Goal: Task Accomplishment & Management: Use online tool/utility

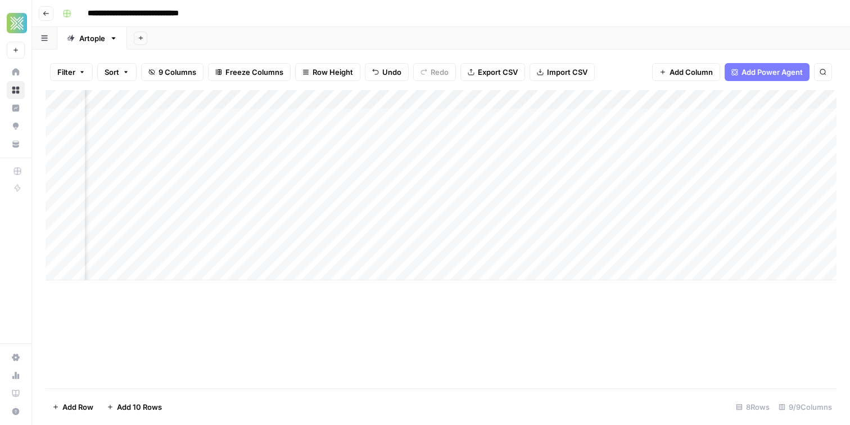
scroll to position [0, 472]
click at [412, 37] on div "Add Sheet" at bounding box center [488, 38] width 723 height 22
click at [370, 213] on div "Add Column" at bounding box center [441, 185] width 791 height 190
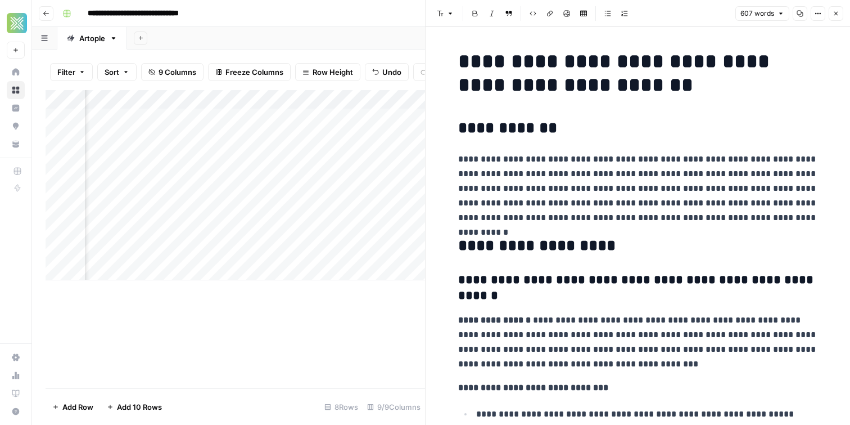
click at [839, 16] on icon "button" at bounding box center [836, 13] width 7 height 7
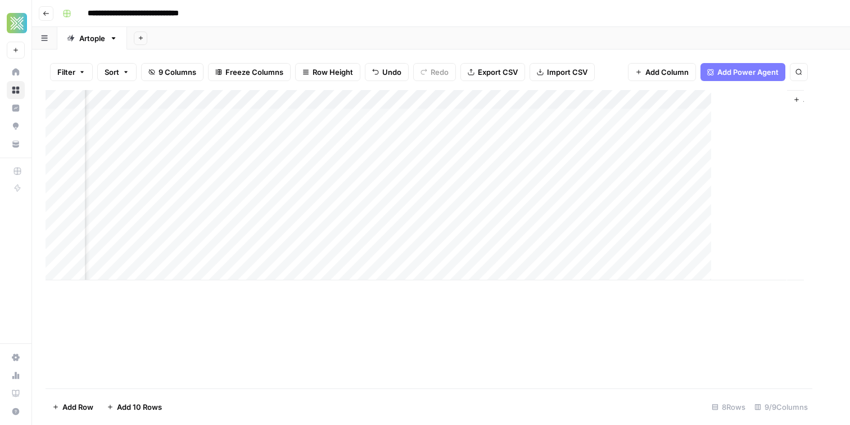
scroll to position [0, 472]
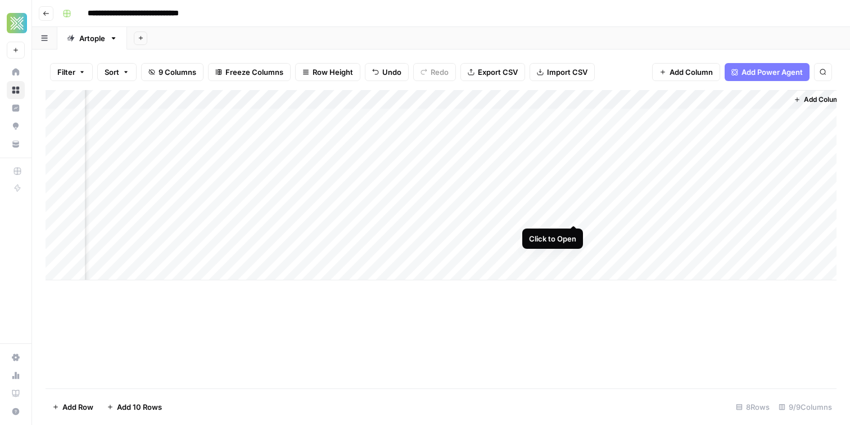
click at [577, 214] on div "Add Column" at bounding box center [441, 185] width 791 height 190
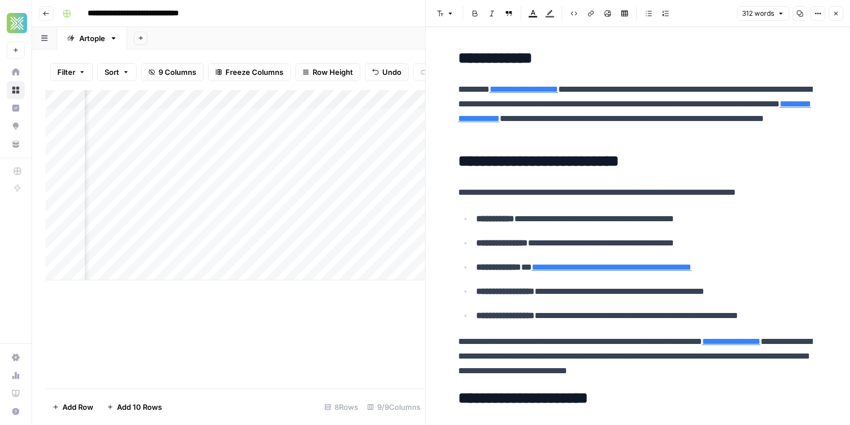
click at [310, 16] on div "**********" at bounding box center [448, 13] width 781 height 18
click at [833, 13] on icon "button" at bounding box center [836, 13] width 7 height 7
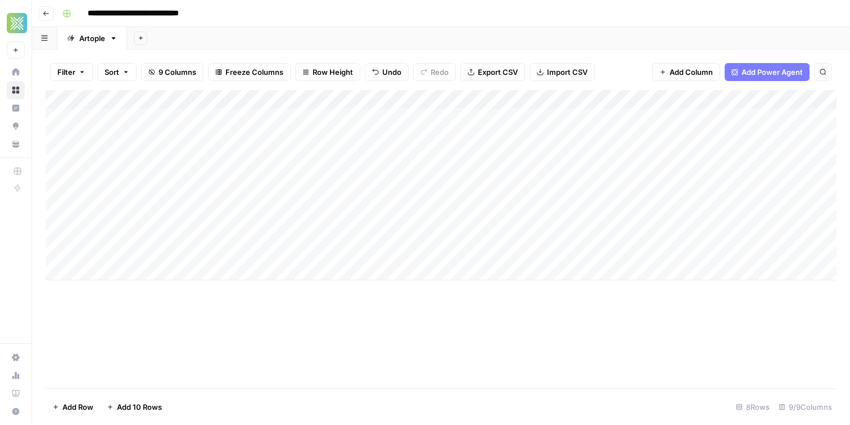
click at [215, 120] on div "Add Column" at bounding box center [441, 185] width 791 height 190
click at [250, 142] on div "Add Column" at bounding box center [441, 185] width 791 height 190
drag, startPoint x: 561, startPoint y: 161, endPoint x: 680, endPoint y: 144, distance: 119.9
click at [561, 161] on div "Add Column" at bounding box center [441, 185] width 791 height 190
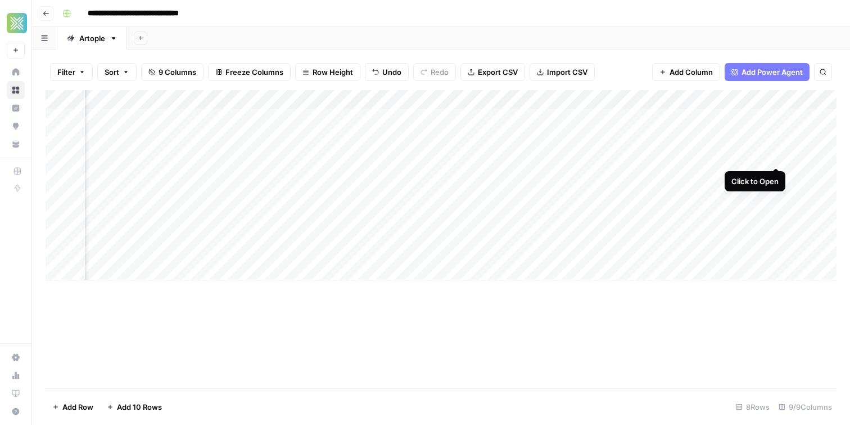
click at [779, 156] on div "Add Column" at bounding box center [441, 185] width 791 height 190
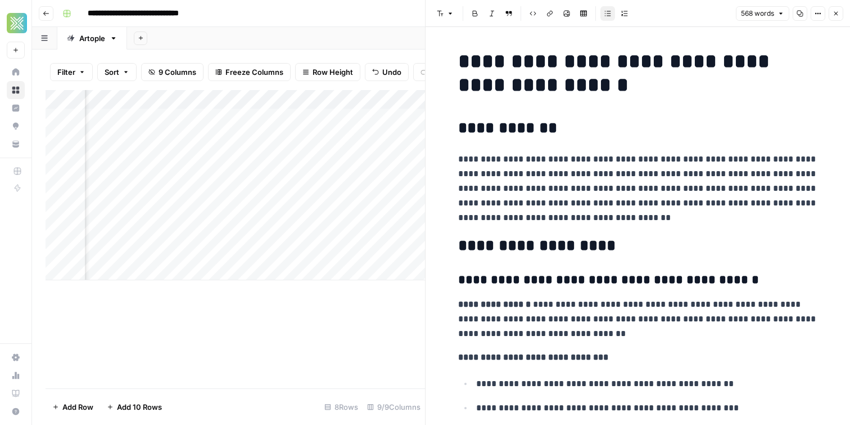
click at [835, 15] on icon "button" at bounding box center [836, 13] width 7 height 7
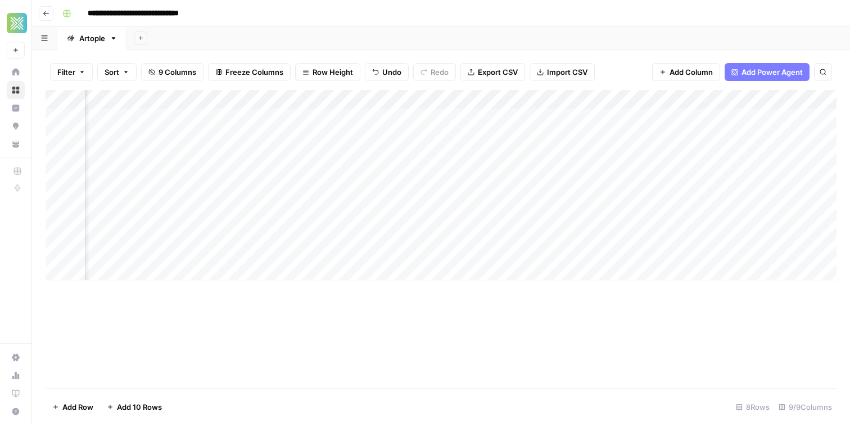
scroll to position [0, 280]
click at [764, 154] on div "Add Column" at bounding box center [441, 185] width 791 height 190
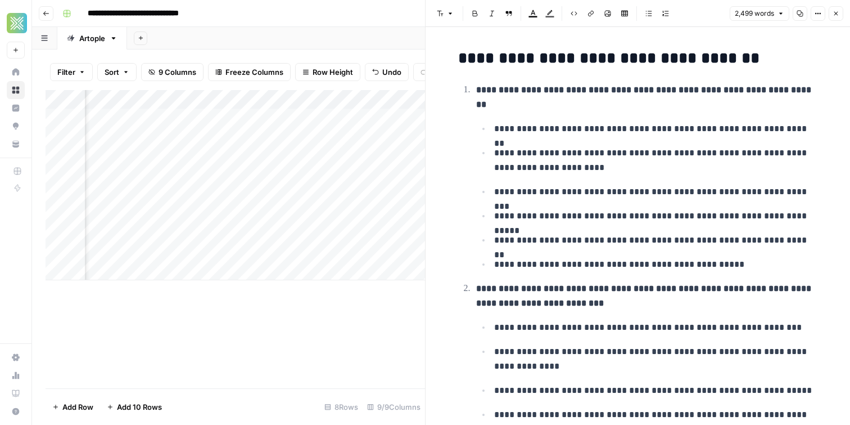
click at [836, 15] on icon "button" at bounding box center [836, 13] width 7 height 7
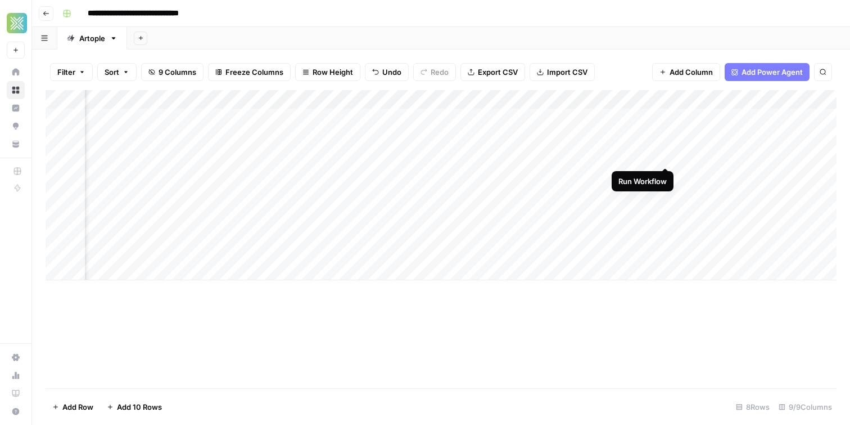
click at [666, 154] on div "Add Column" at bounding box center [441, 185] width 791 height 190
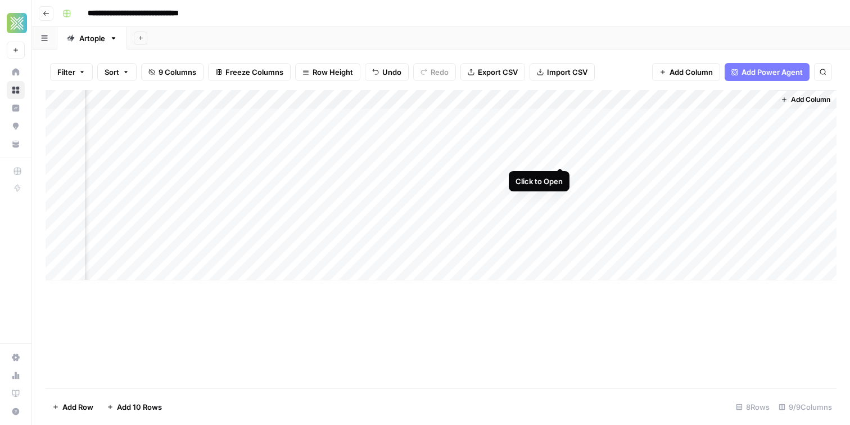
click at [559, 156] on div "Add Column" at bounding box center [441, 185] width 791 height 190
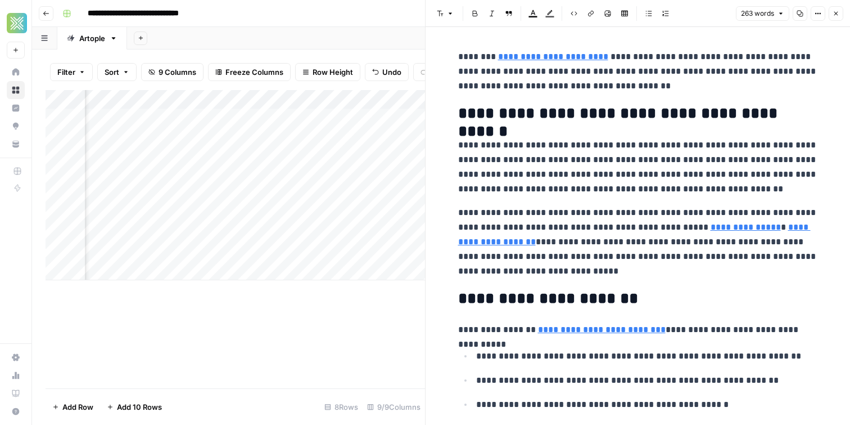
click at [373, 20] on div "**********" at bounding box center [448, 13] width 781 height 18
click at [840, 12] on button "Close" at bounding box center [836, 13] width 15 height 15
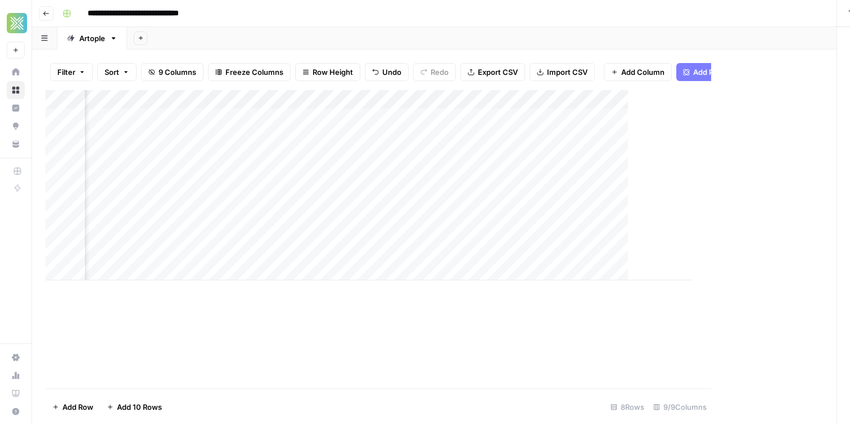
scroll to position [0, 472]
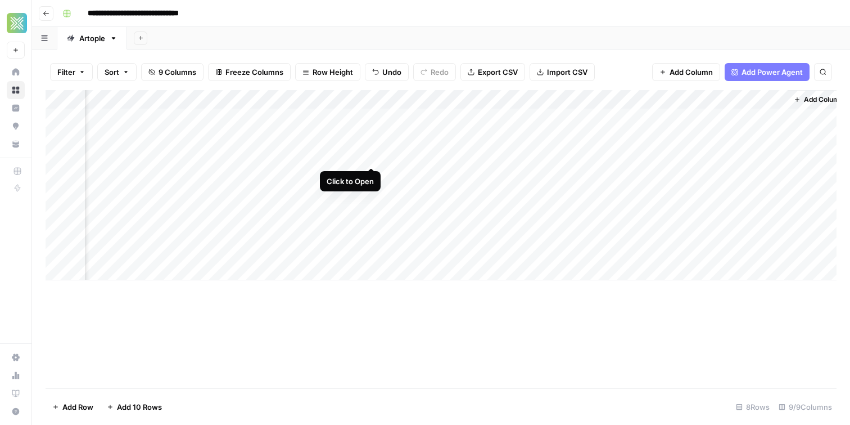
click at [375, 155] on div "Add Column" at bounding box center [441, 185] width 791 height 190
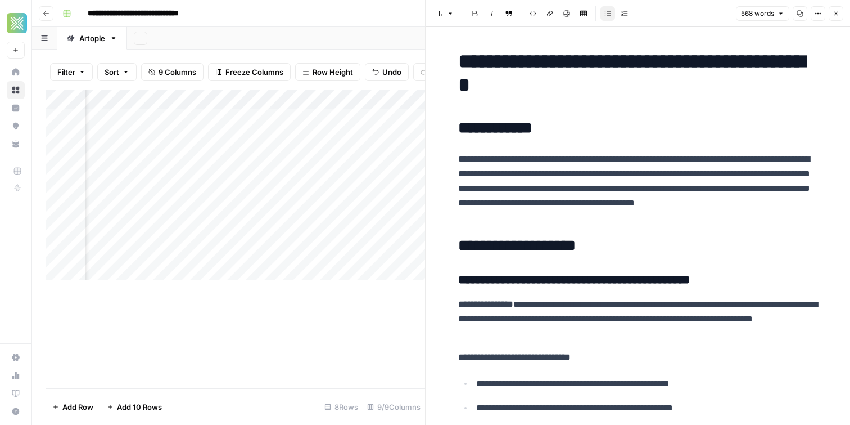
click at [335, 39] on div "Add Sheet" at bounding box center [488, 38] width 723 height 22
drag, startPoint x: 839, startPoint y: 17, endPoint x: 724, endPoint y: 25, distance: 115.0
click at [838, 17] on button "Close" at bounding box center [836, 13] width 15 height 15
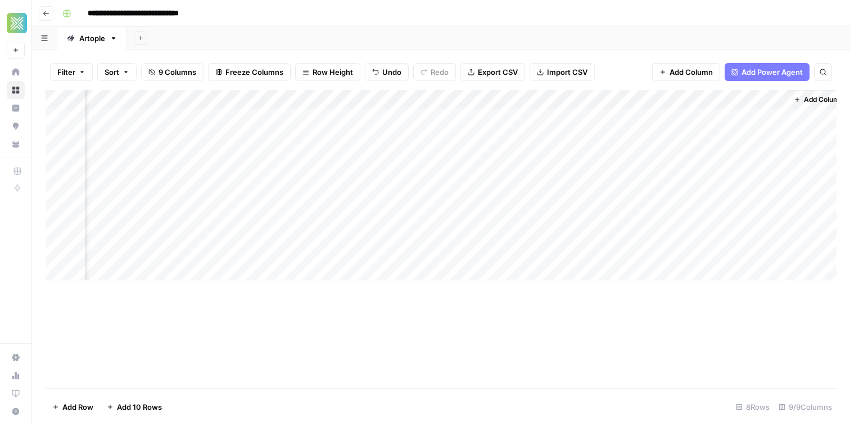
click at [456, 102] on div "Add Column" at bounding box center [441, 185] width 791 height 190
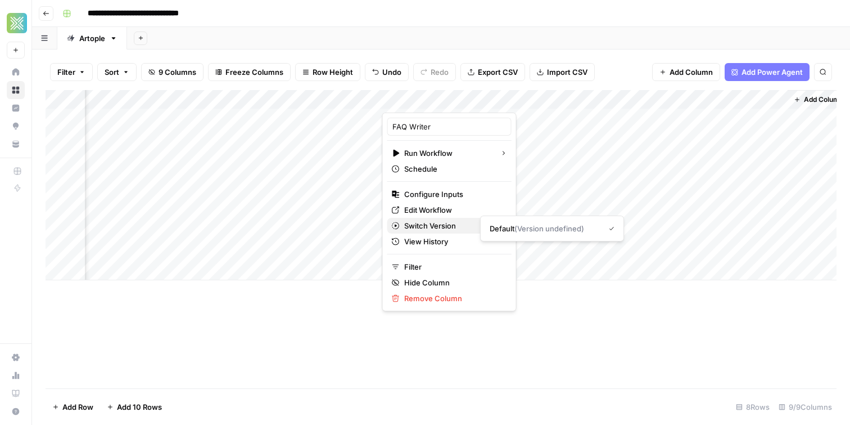
click at [446, 218] on button "Switch Version" at bounding box center [449, 226] width 124 height 16
click at [444, 214] on span "Edit Workflow" at bounding box center [453, 209] width 98 height 11
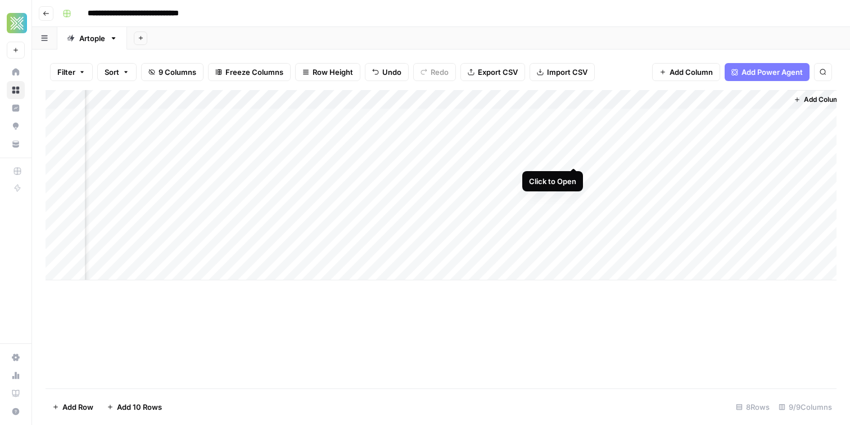
click at [576, 158] on div "Add Column" at bounding box center [441, 185] width 791 height 190
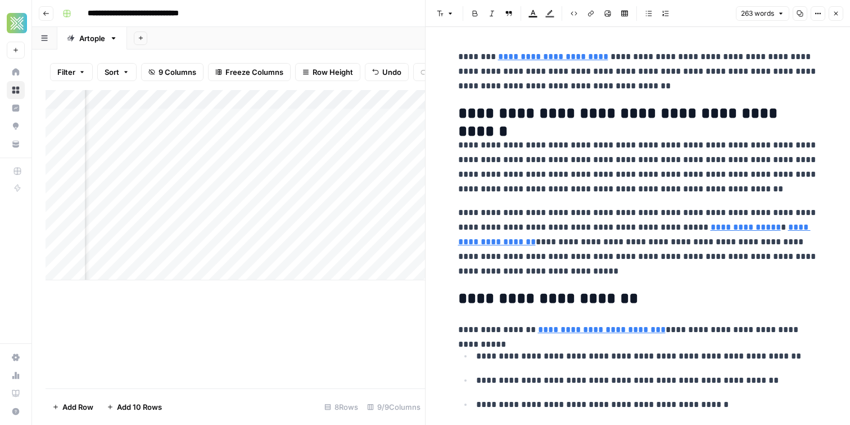
click at [482, 181] on p "**********" at bounding box center [638, 167] width 360 height 58
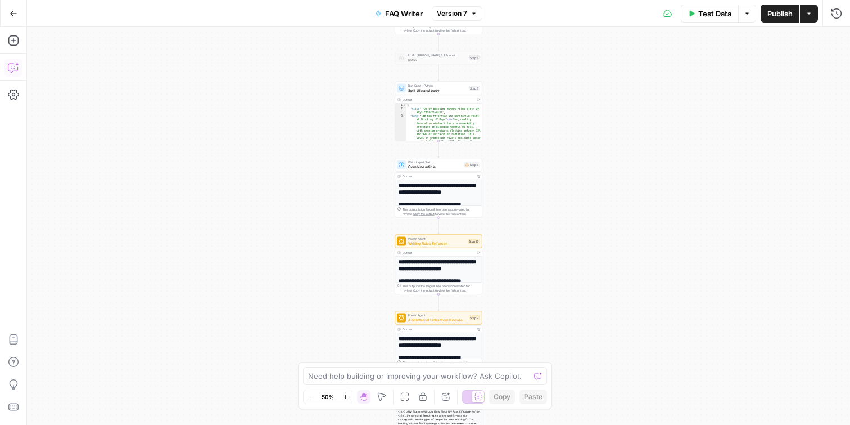
click at [10, 67] on icon "button" at bounding box center [13, 67] width 11 height 11
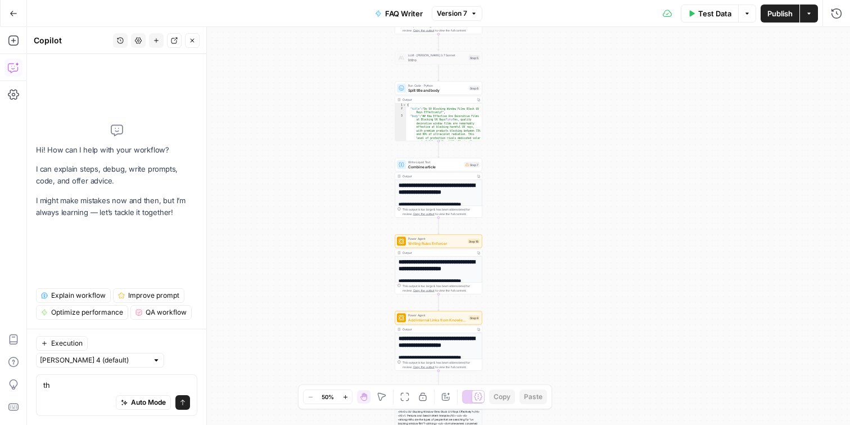
type textarea "t"
click at [90, 386] on textarea "this is still including ou" at bounding box center [116, 384] width 147 height 11
click at [136, 389] on textarea "this is still including ou" at bounding box center [116, 384] width 147 height 11
drag, startPoint x: 85, startPoint y: 387, endPoint x: 97, endPoint y: 351, distance: 37.9
click at [55, 385] on textarea "this is still including ou" at bounding box center [116, 384] width 147 height 11
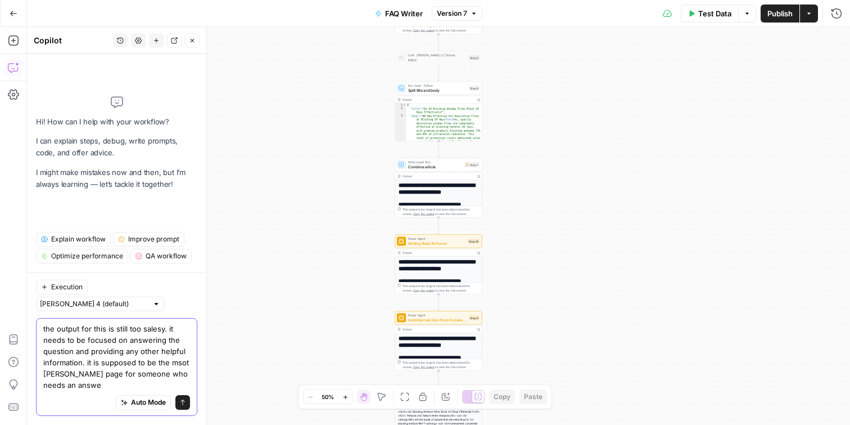
type textarea "the output for this is still too salesy. it needs to be focused on answering th…"
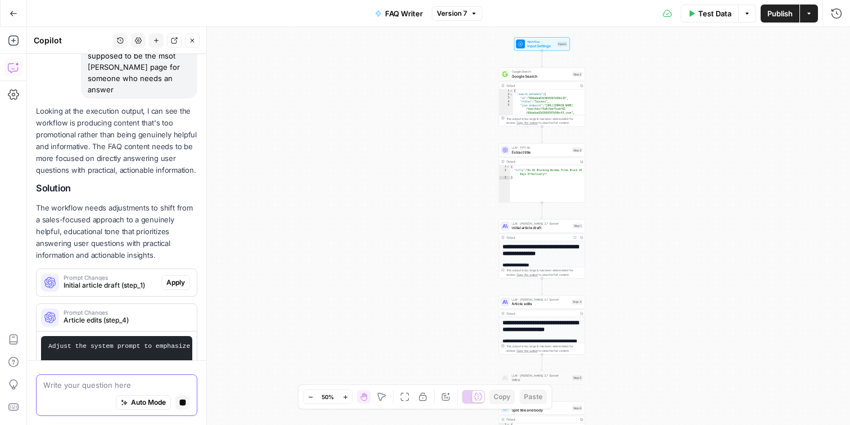
scroll to position [175, 0]
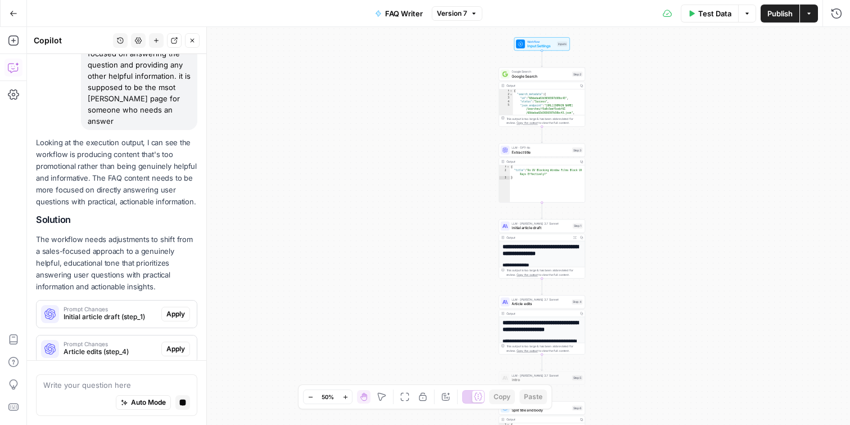
click at [118, 246] on p "The workflow needs adjustments to shift from a sales-focused approach to a genu…" at bounding box center [116, 263] width 161 height 60
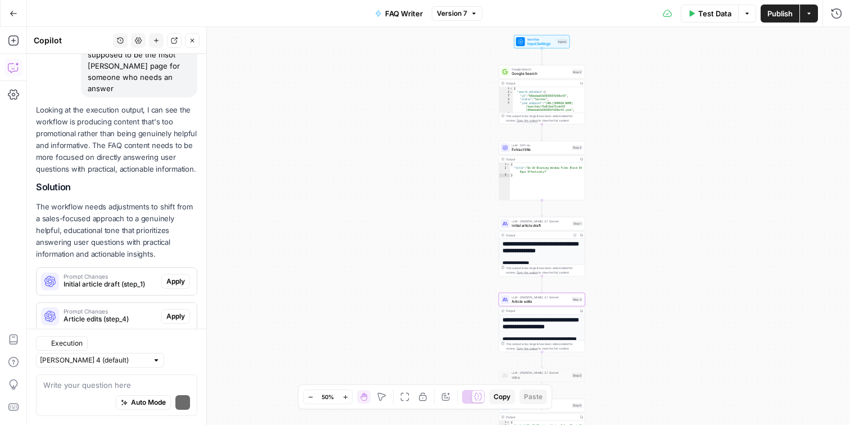
click at [99, 314] on span "Article edits (step_4)" at bounding box center [110, 319] width 93 height 10
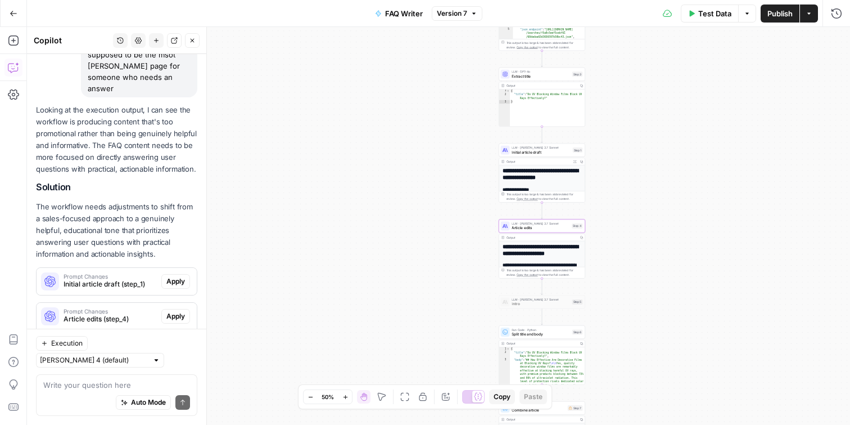
scroll to position [208, 0]
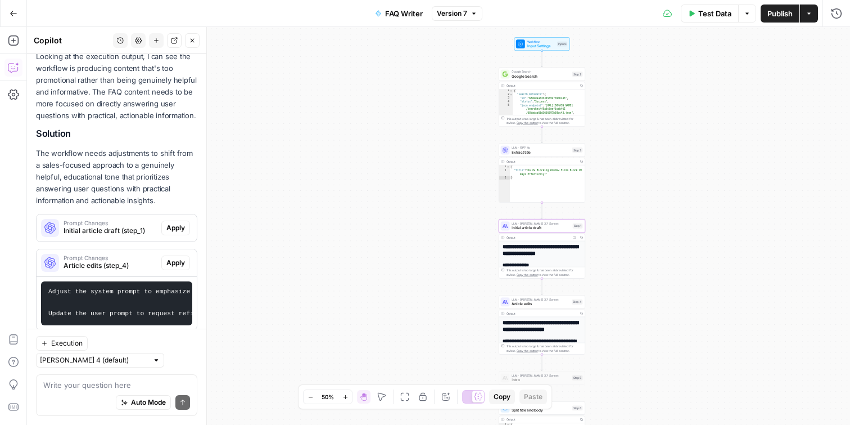
click at [101, 226] on span "Initial article draft (step_1)" at bounding box center [110, 231] width 93 height 10
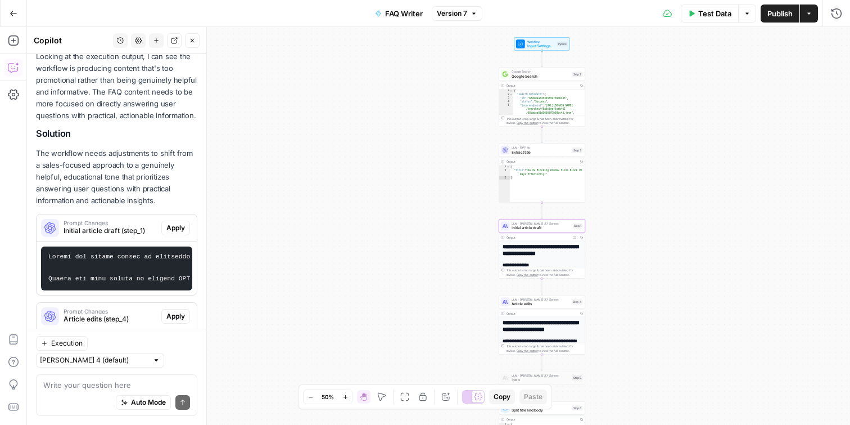
scroll to position [262, 0]
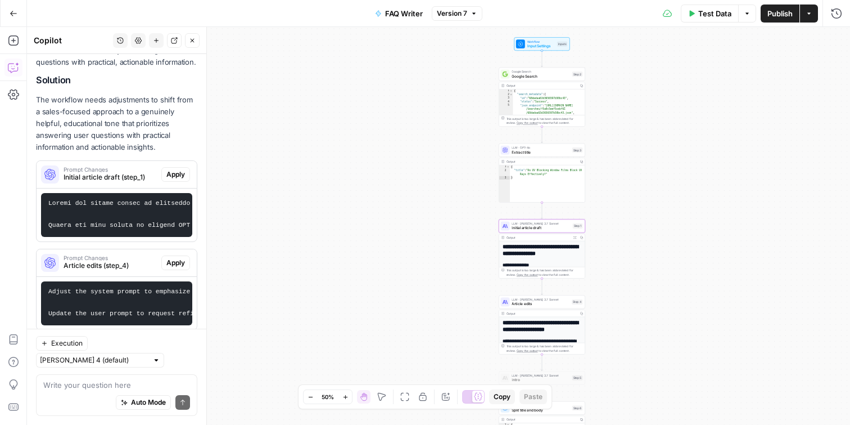
click at [173, 169] on span "Apply" at bounding box center [175, 174] width 19 height 10
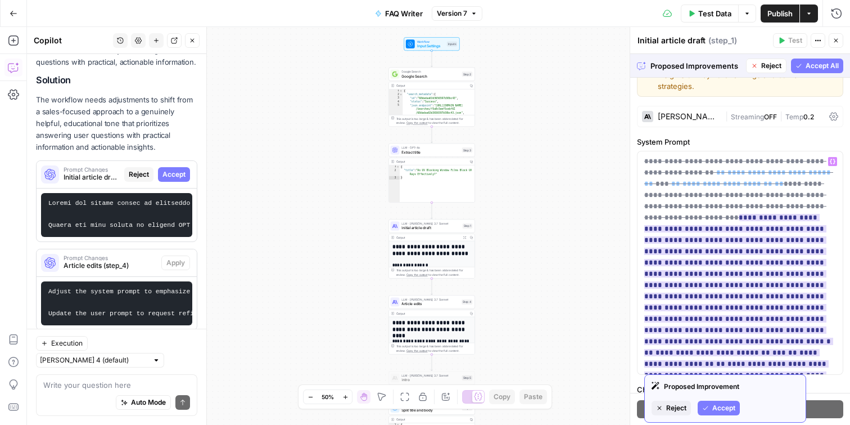
scroll to position [28, 0]
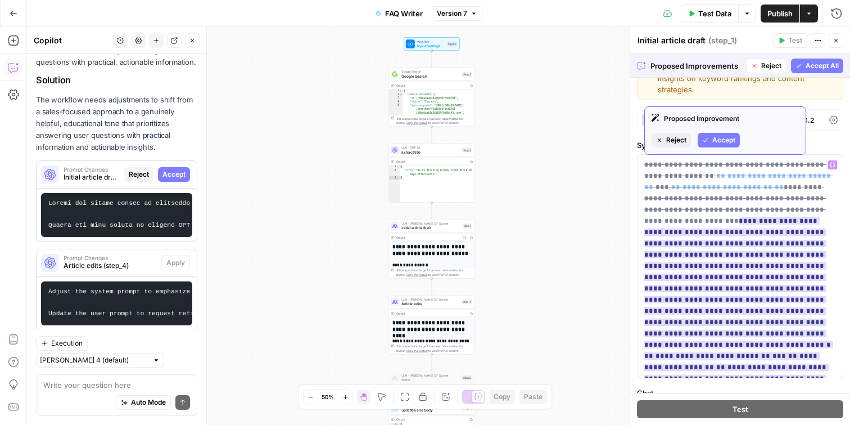
click at [719, 141] on span "Accept" at bounding box center [724, 140] width 23 height 10
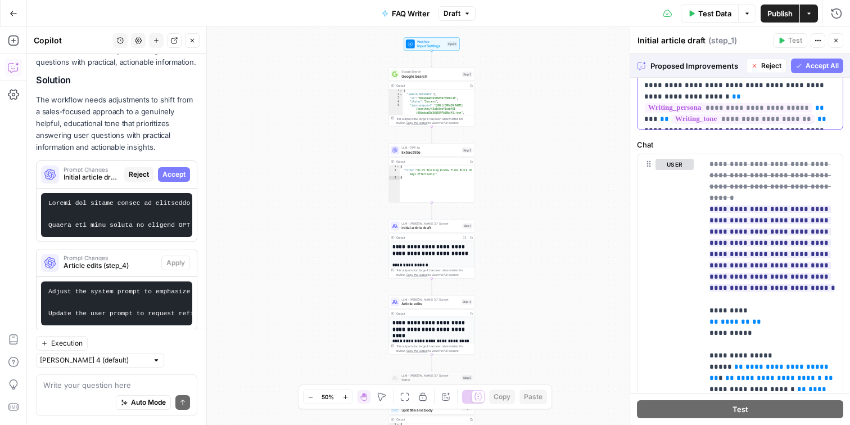
scroll to position [227, 0]
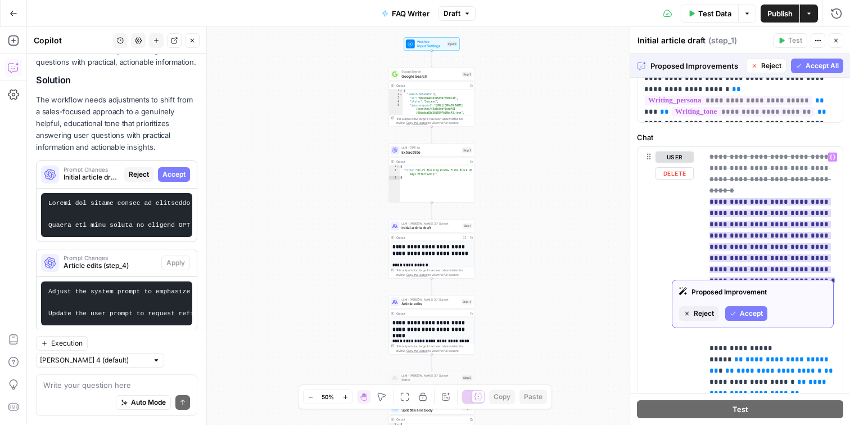
click at [751, 314] on span "Accept" at bounding box center [751, 313] width 23 height 10
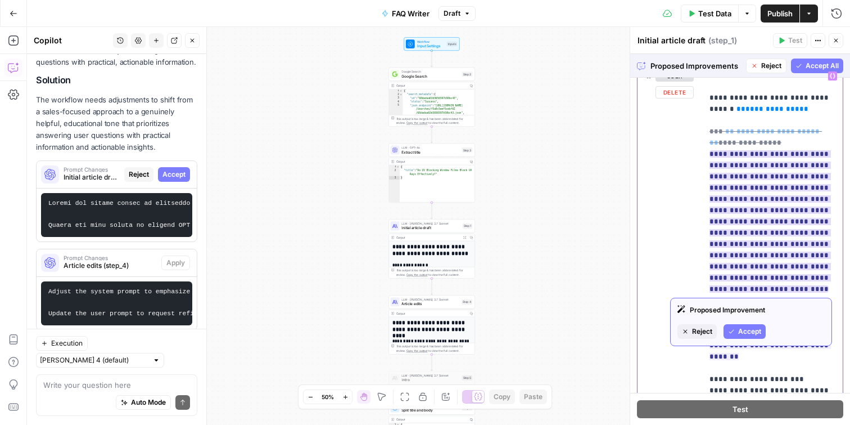
scroll to position [309, 0]
click at [697, 336] on span "Reject" at bounding box center [702, 331] width 20 height 10
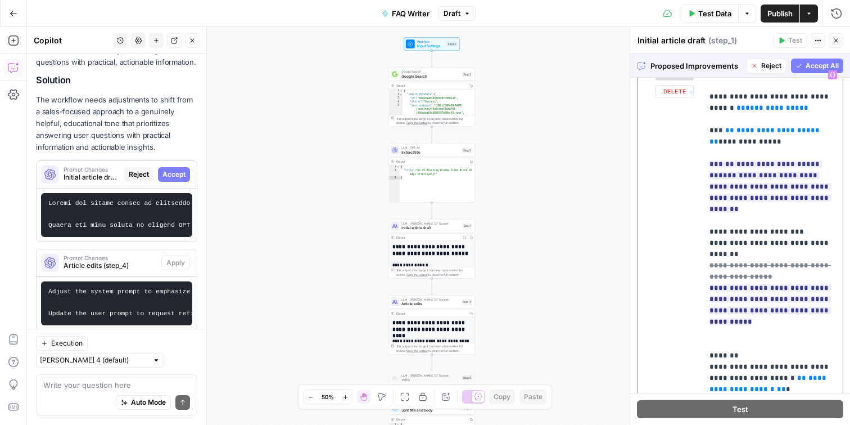
scroll to position [271, 0]
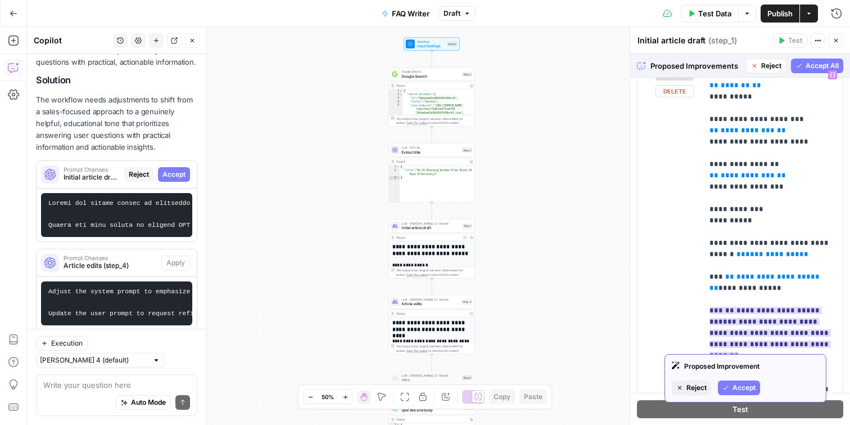
click at [737, 390] on span "Accept" at bounding box center [744, 387] width 23 height 10
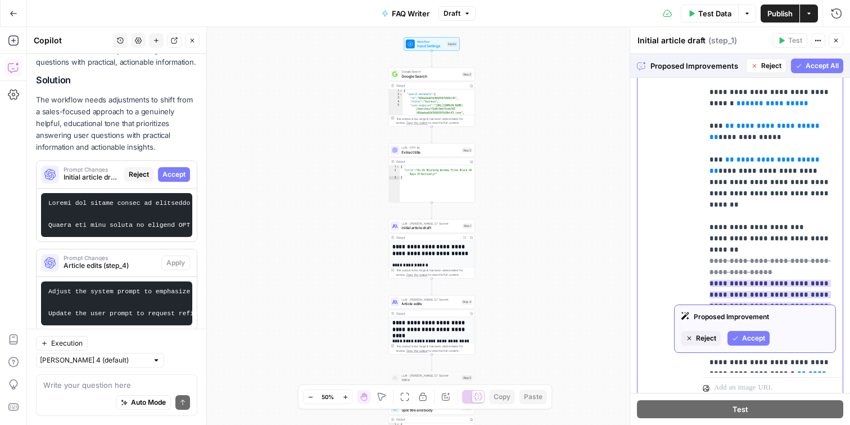
scroll to position [458, 0]
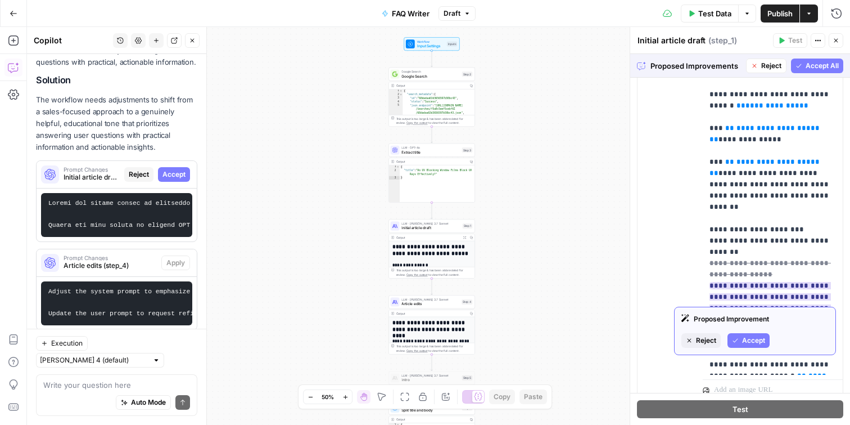
click at [758, 346] on button "Accept" at bounding box center [749, 340] width 42 height 15
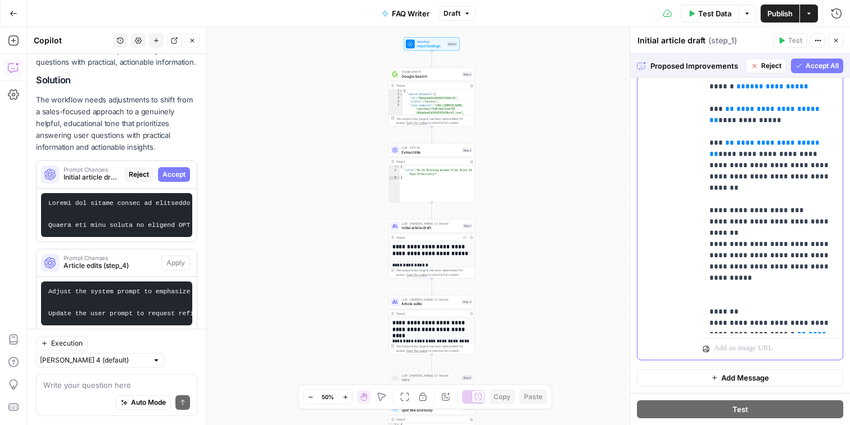
scroll to position [497, 0]
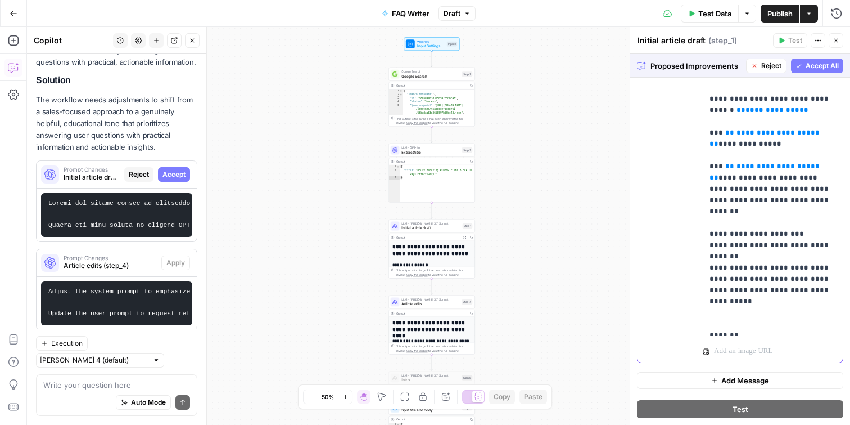
click at [752, 265] on p "**********" at bounding box center [773, 3] width 127 height 697
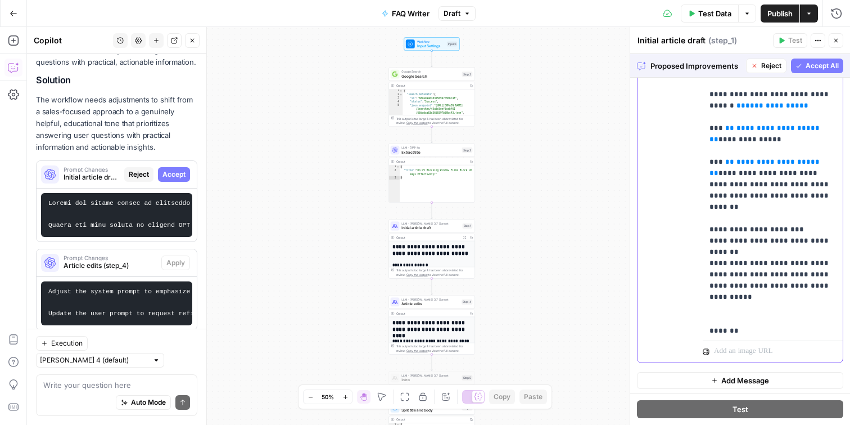
scroll to position [248, 0]
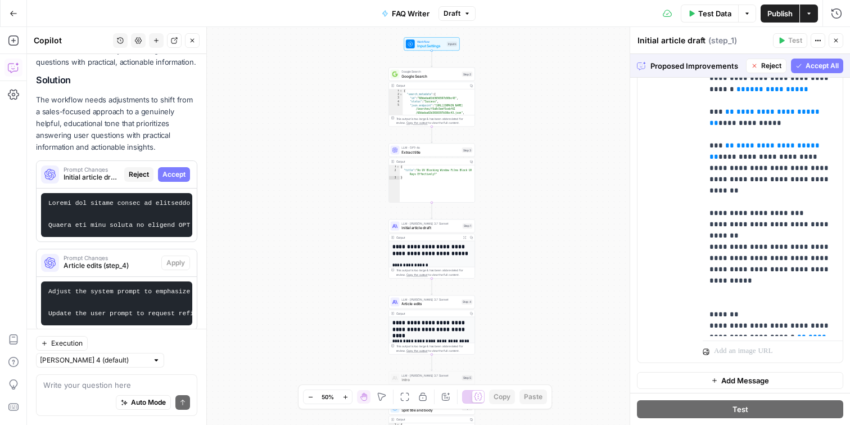
click at [823, 61] on span "Accept All" at bounding box center [822, 66] width 33 height 10
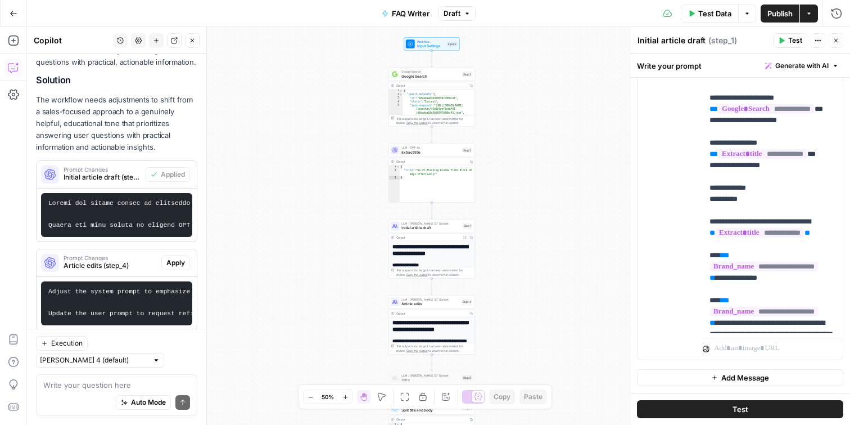
scroll to position [360, 0]
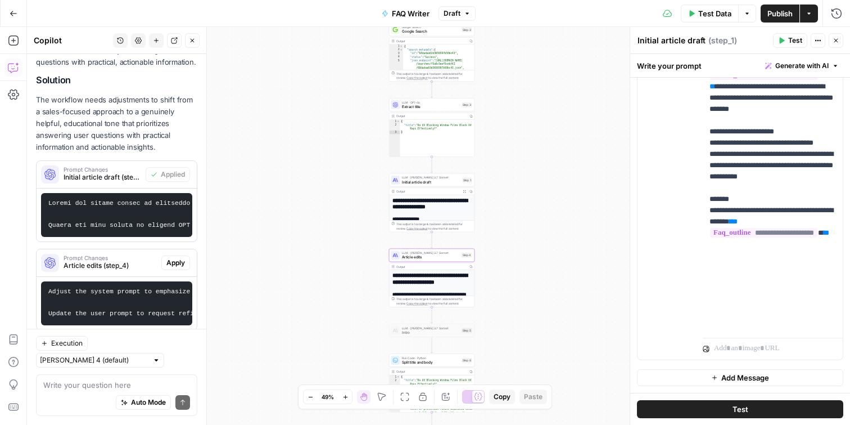
click at [186, 255] on button "Apply" at bounding box center [175, 262] width 29 height 15
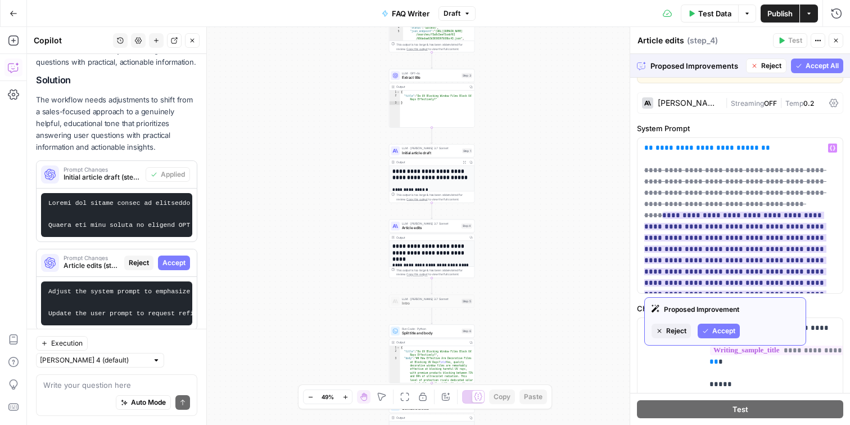
scroll to position [33, 0]
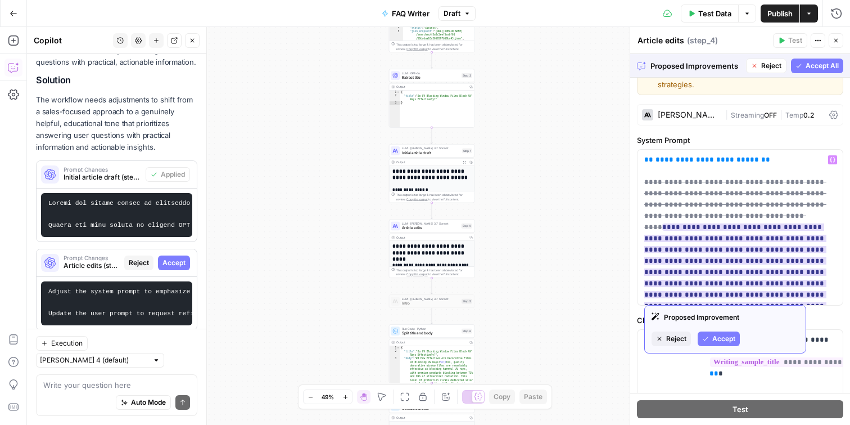
click at [722, 336] on span "Accept" at bounding box center [724, 338] width 23 height 10
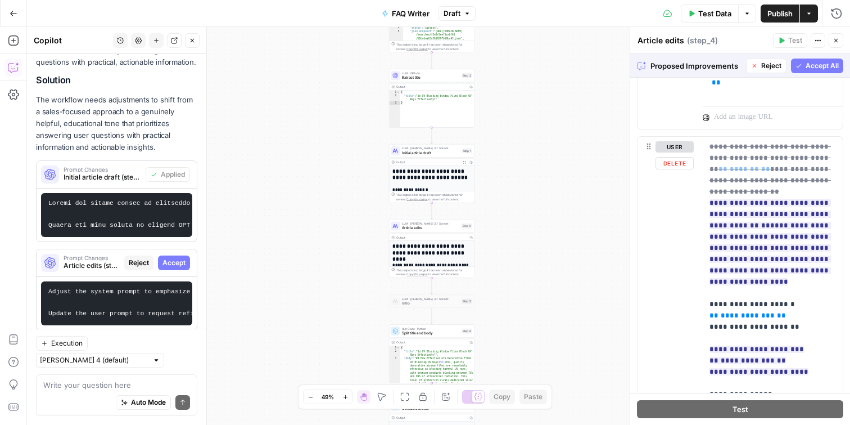
scroll to position [717, 0]
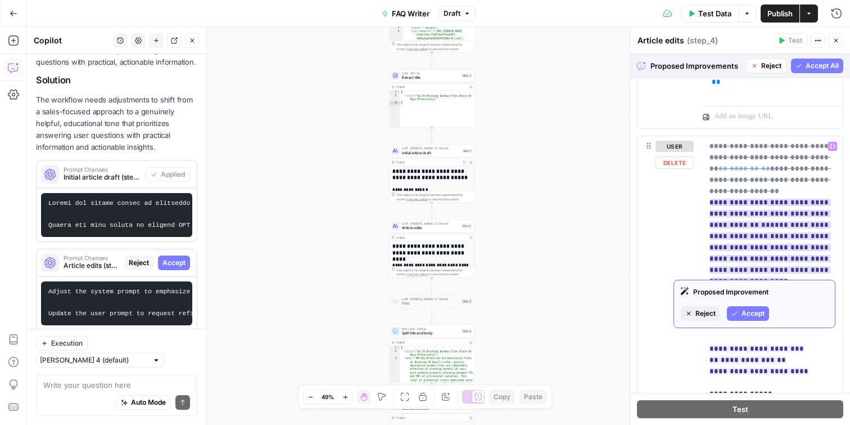
click at [738, 309] on button "Accept" at bounding box center [748, 313] width 42 height 15
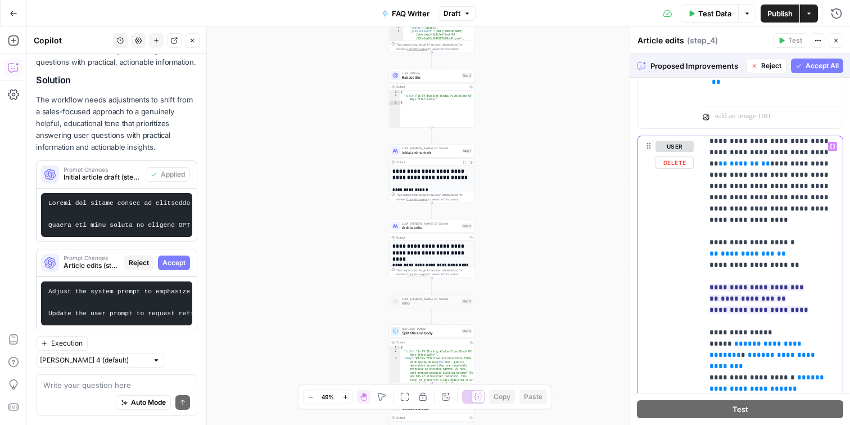
scroll to position [4, 0]
drag, startPoint x: 780, startPoint y: 197, endPoint x: 701, endPoint y: 201, distance: 78.8
click at [701, 201] on div "**********" at bounding box center [740, 378] width 205 height 485
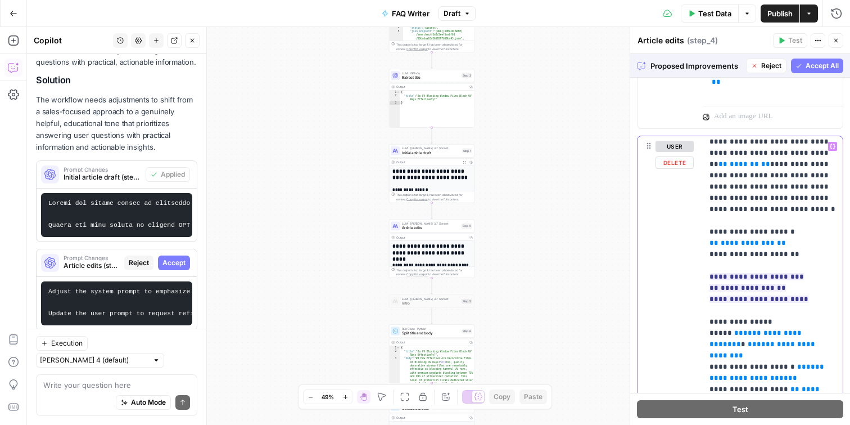
drag, startPoint x: 765, startPoint y: 210, endPoint x: 760, endPoint y: 205, distance: 7.2
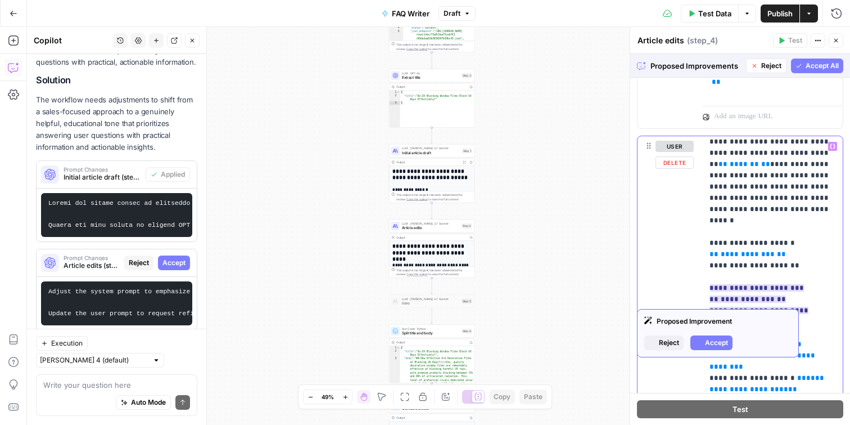
scroll to position [7, 0]
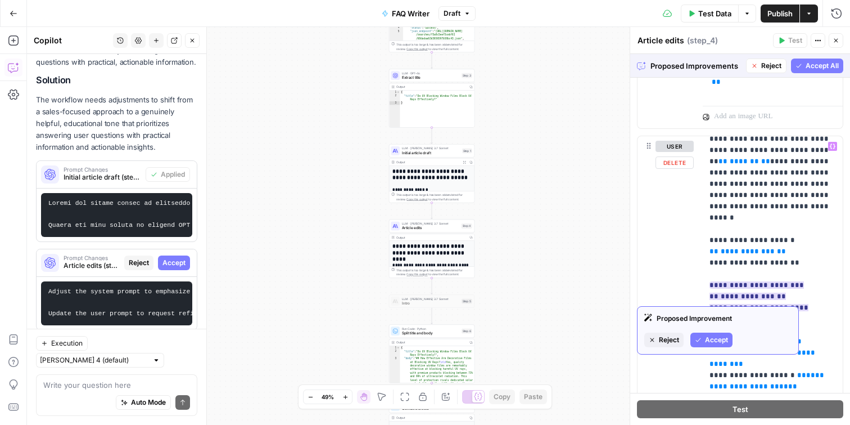
click at [719, 343] on span "Accept" at bounding box center [716, 340] width 23 height 10
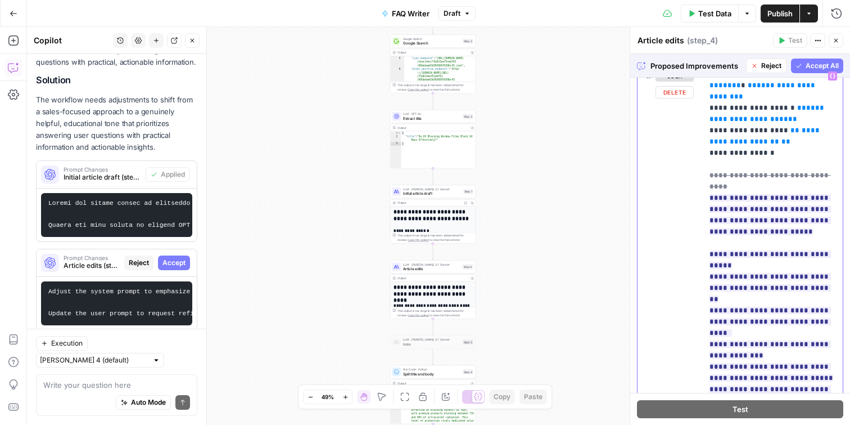
scroll to position [785, 0]
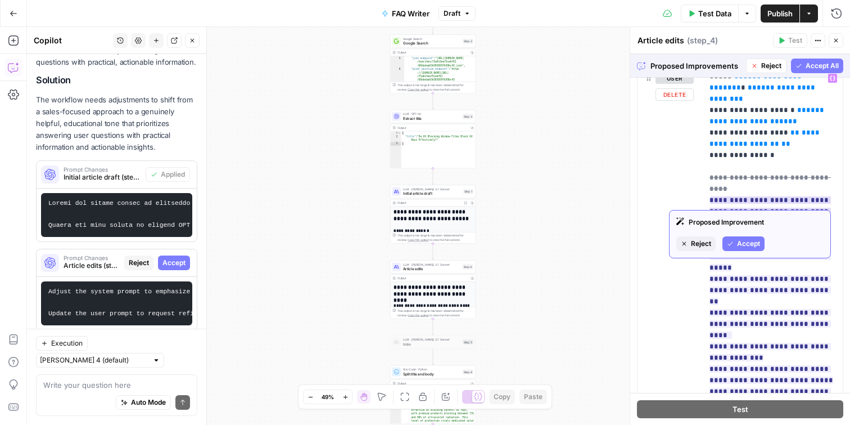
drag, startPoint x: 740, startPoint y: 235, endPoint x: 741, endPoint y: 240, distance: 5.7
click at [740, 237] on div "Proposed Improvement Reject Accept" at bounding box center [750, 234] width 162 height 48
click at [741, 240] on span "Accept" at bounding box center [748, 243] width 23 height 10
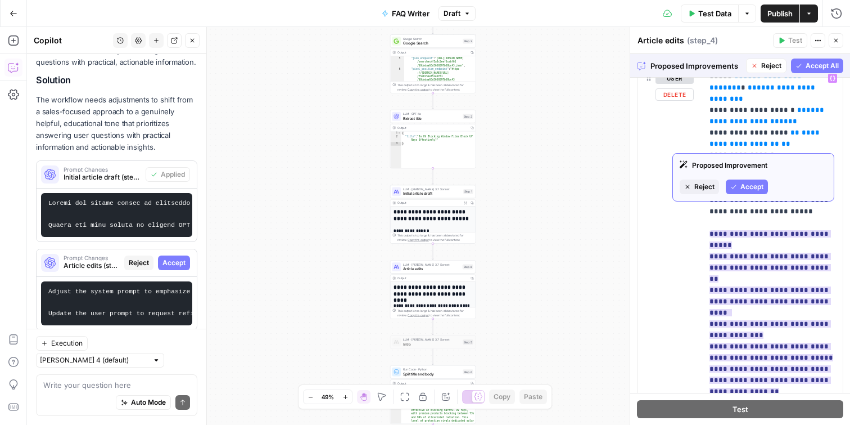
click at [753, 187] on span "Accept" at bounding box center [752, 187] width 23 height 10
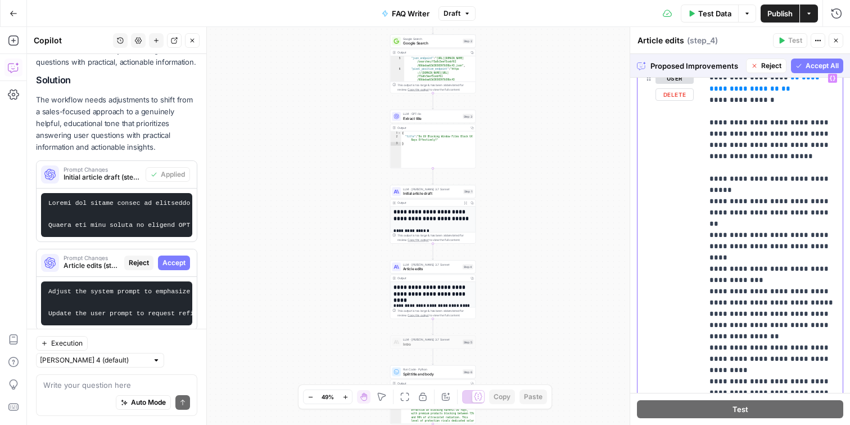
scroll to position [264, 0]
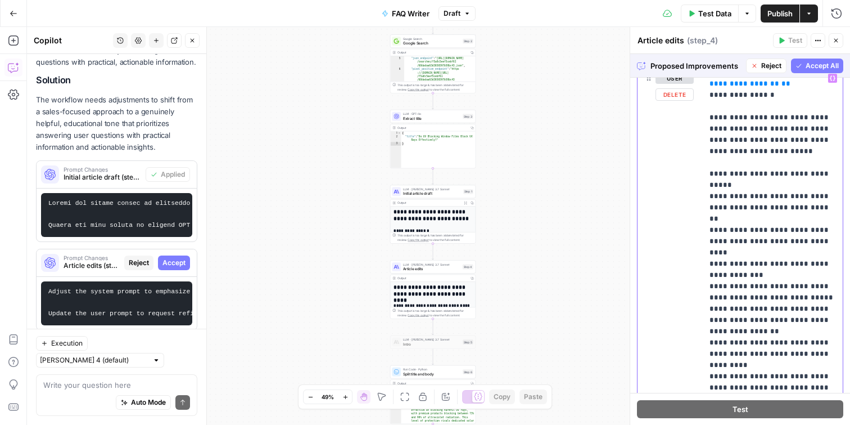
drag, startPoint x: 723, startPoint y: 251, endPoint x: 832, endPoint y: 263, distance: 109.2
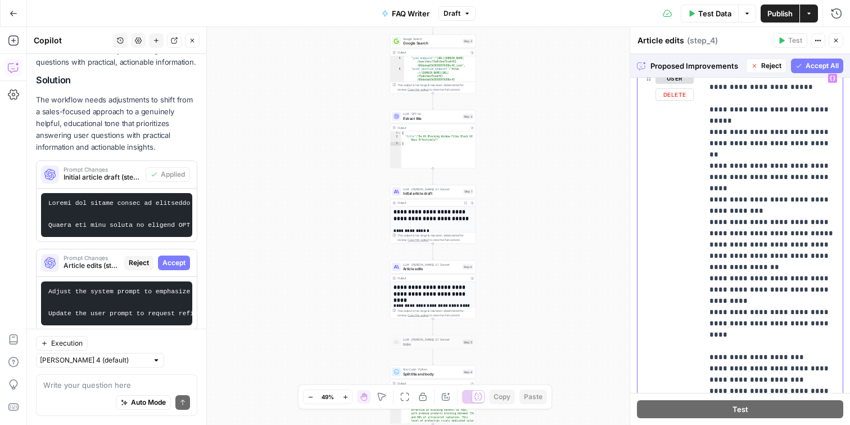
scroll to position [351, 0]
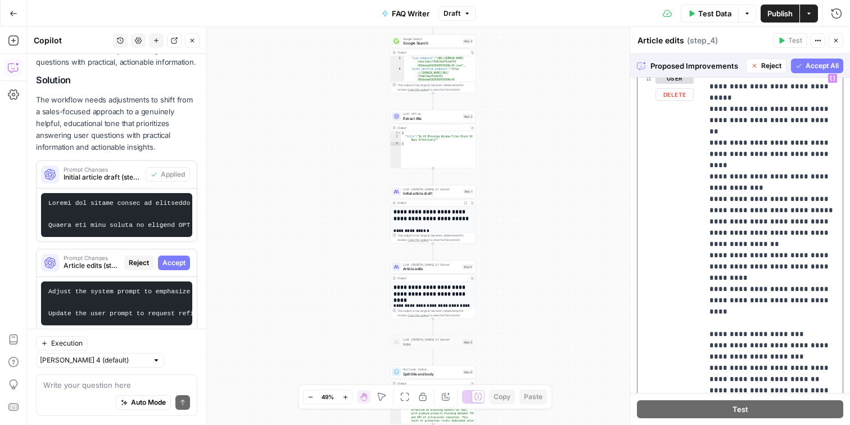
click at [719, 261] on p "**********" at bounding box center [773, 199] width 127 height 956
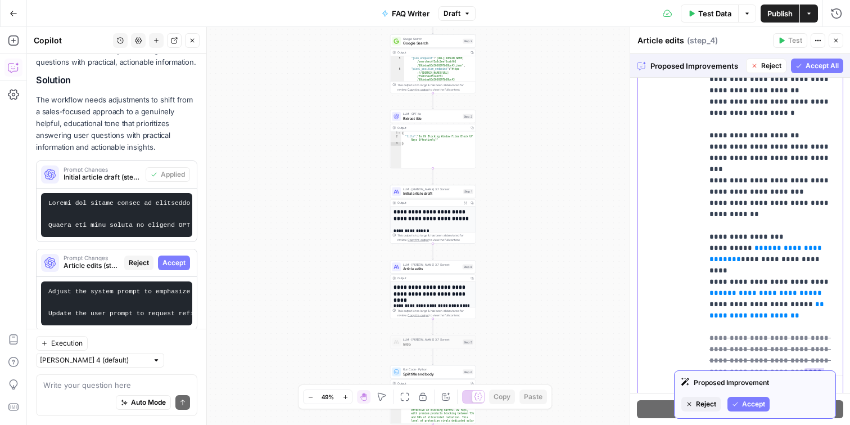
scroll to position [979, 0]
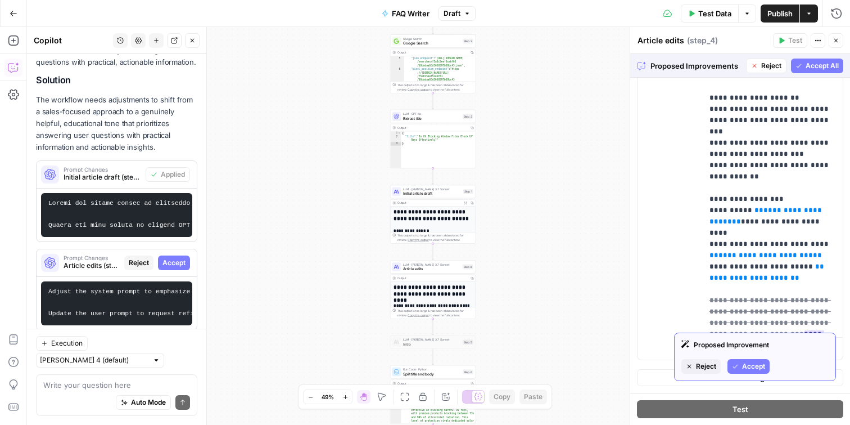
click at [756, 366] on span "Accept" at bounding box center [753, 366] width 23 height 10
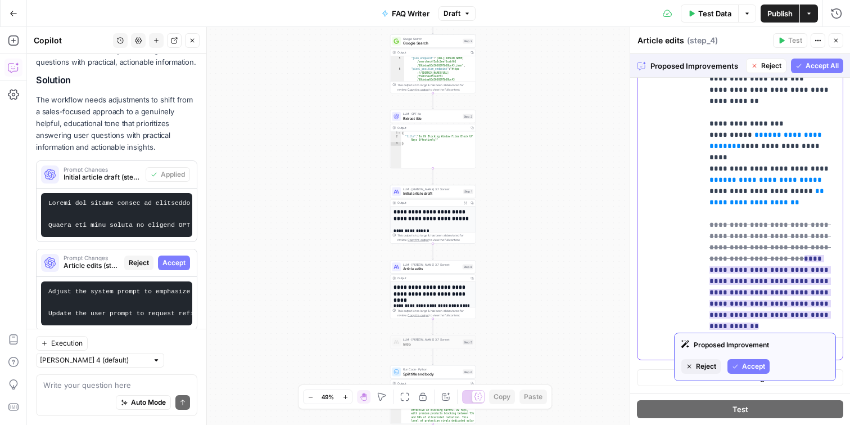
scroll to position [280, 0]
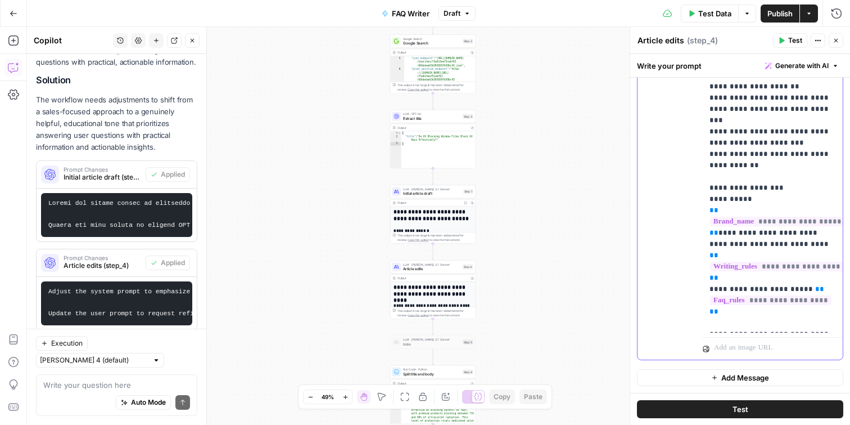
drag, startPoint x: 746, startPoint y: 291, endPoint x: 738, endPoint y: 278, distance: 14.4
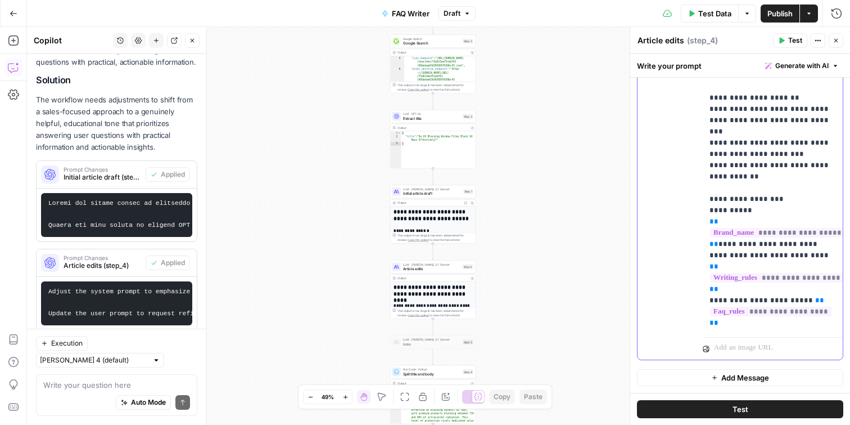
drag, startPoint x: 740, startPoint y: 291, endPoint x: 754, endPoint y: 291, distance: 13.5
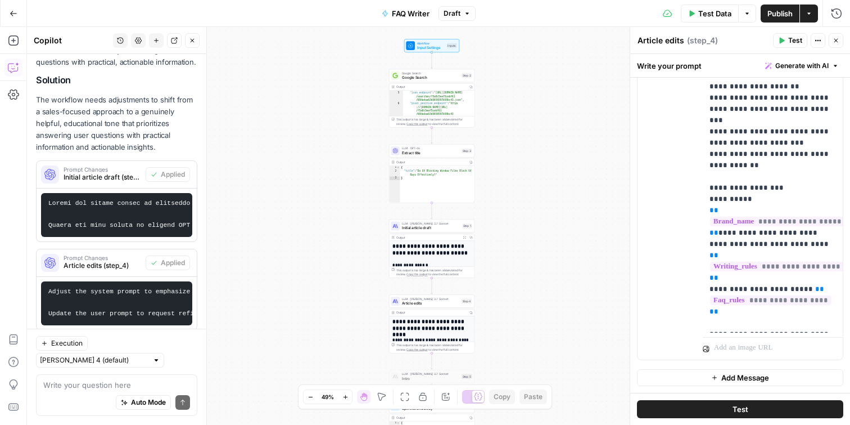
drag, startPoint x: 278, startPoint y: 245, endPoint x: 319, endPoint y: 252, distance: 41.0
click at [278, 245] on div "Workflow Input Settings Inputs Google Search Google Search Step 2 Output Copy 4…" at bounding box center [438, 226] width 823 height 398
click at [516, 195] on div "Workflow Input Settings Inputs Google Search Google Search Step 2 Output Copy 4…" at bounding box center [438, 226] width 823 height 398
click at [417, 151] on span "Extract title" at bounding box center [430, 150] width 57 height 6
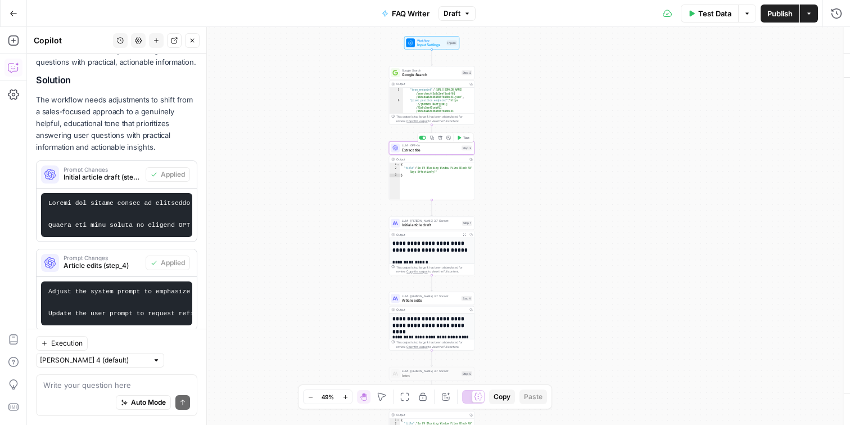
type textarea "Extract title"
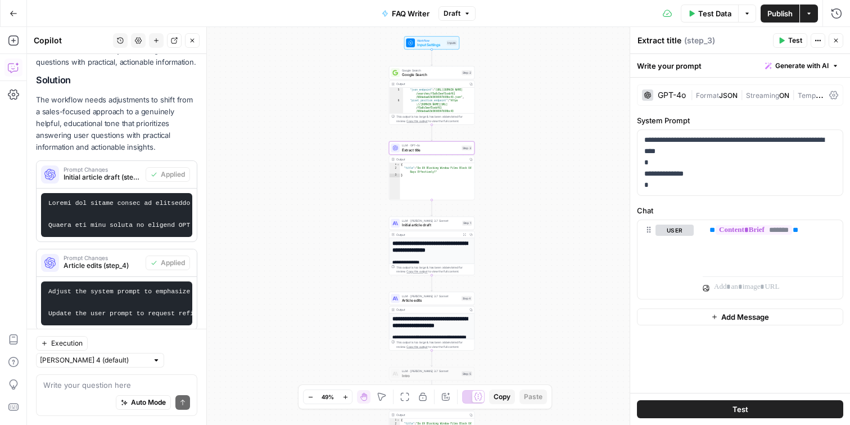
click at [677, 97] on div "GPT-4o" at bounding box center [672, 95] width 28 height 8
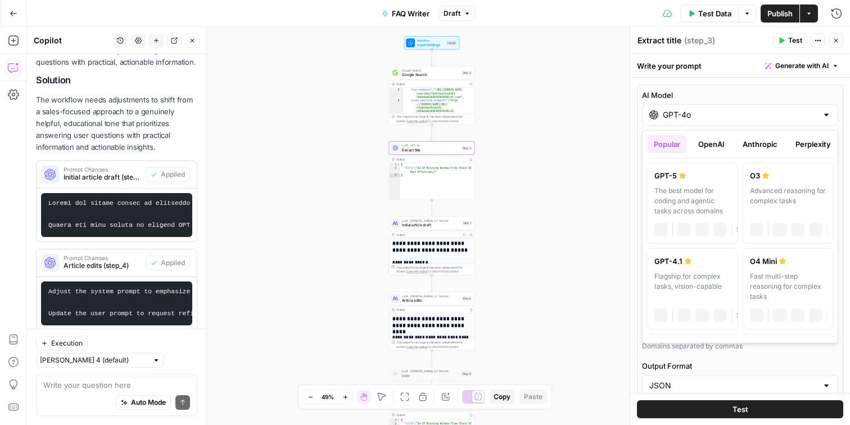
click at [678, 108] on div "GPT-4o" at bounding box center [740, 114] width 196 height 21
click at [711, 146] on button "OpenAI" at bounding box center [712, 144] width 40 height 18
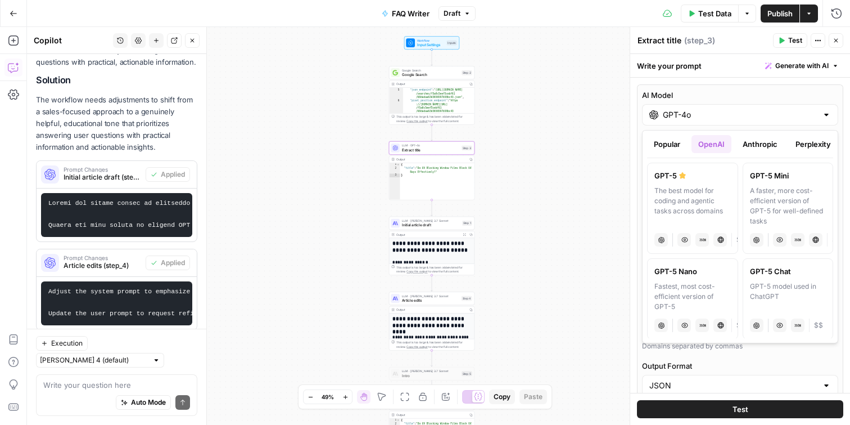
click at [755, 153] on div "Popular OpenAI Anthropic Perplexity Google Other" at bounding box center [740, 146] width 186 height 23
click at [756, 147] on button "Anthropic" at bounding box center [760, 144] width 48 height 18
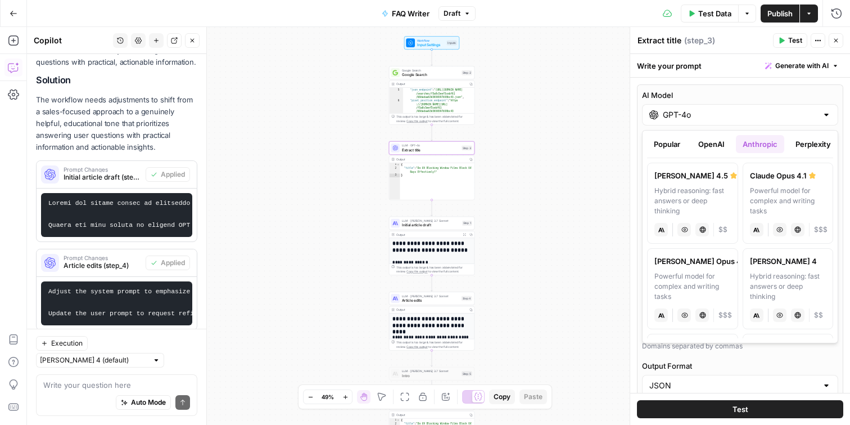
click at [806, 139] on button "Perplexity" at bounding box center [813, 144] width 49 height 18
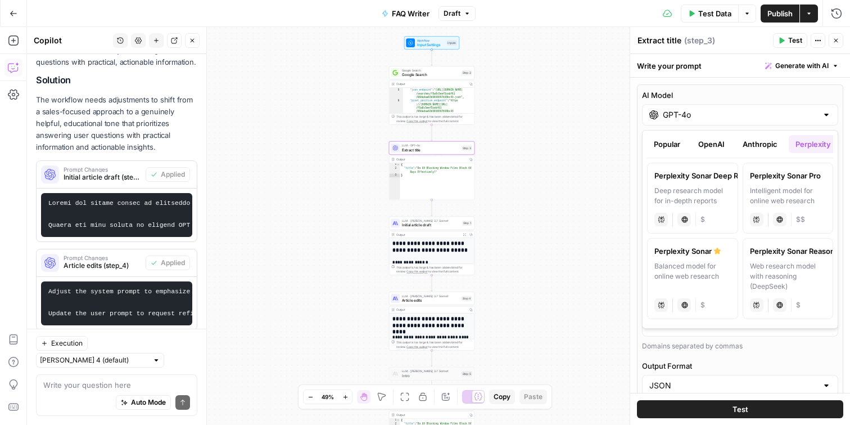
click at [749, 147] on button "Anthropic" at bounding box center [760, 144] width 48 height 18
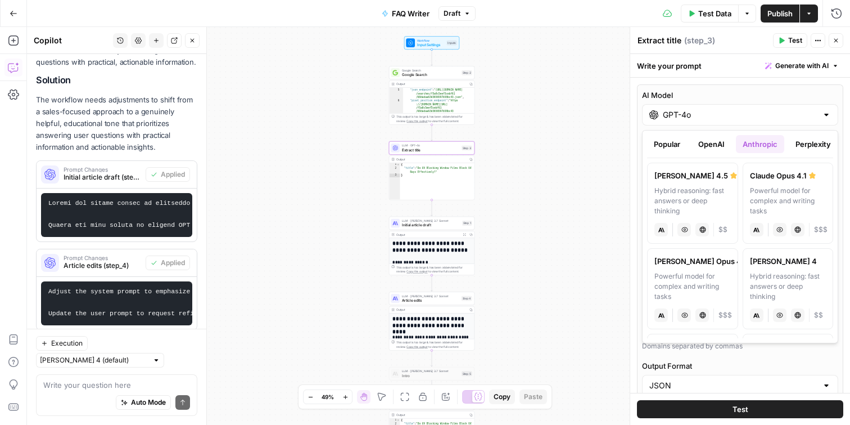
drag, startPoint x: 706, startPoint y: 146, endPoint x: 669, endPoint y: 146, distance: 37.7
click at [706, 146] on button "OpenAI" at bounding box center [712, 144] width 40 height 18
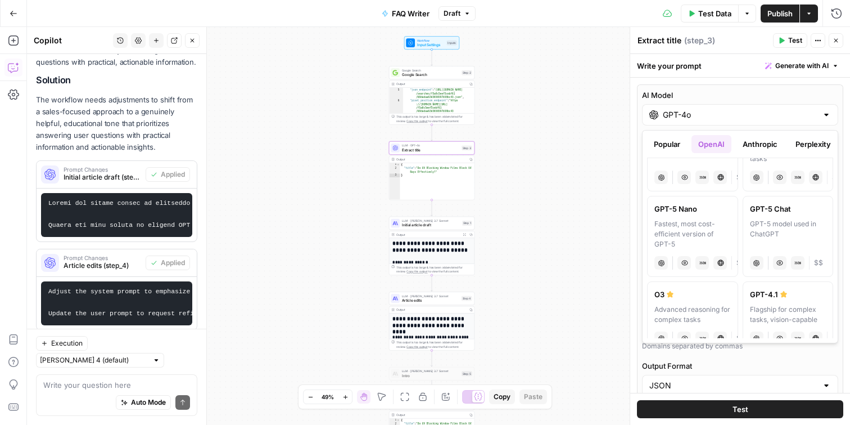
scroll to position [0, 0]
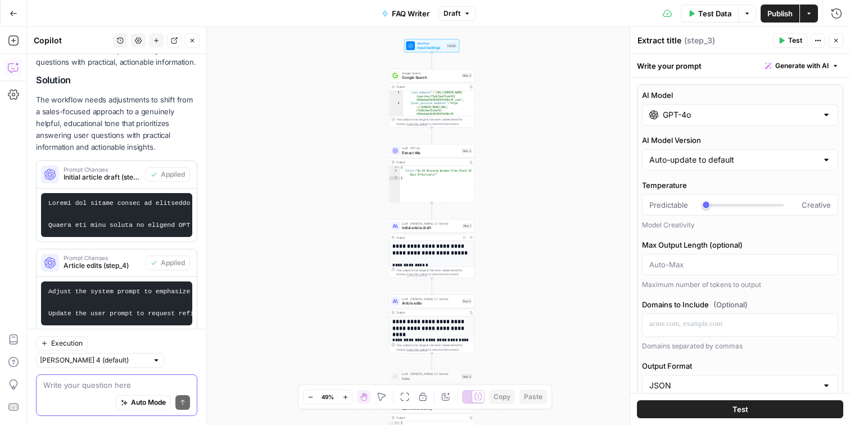
drag, startPoint x: 116, startPoint y: 385, endPoint x: 125, endPoint y: 384, distance: 9.1
click at [118, 385] on textarea at bounding box center [116, 384] width 147 height 11
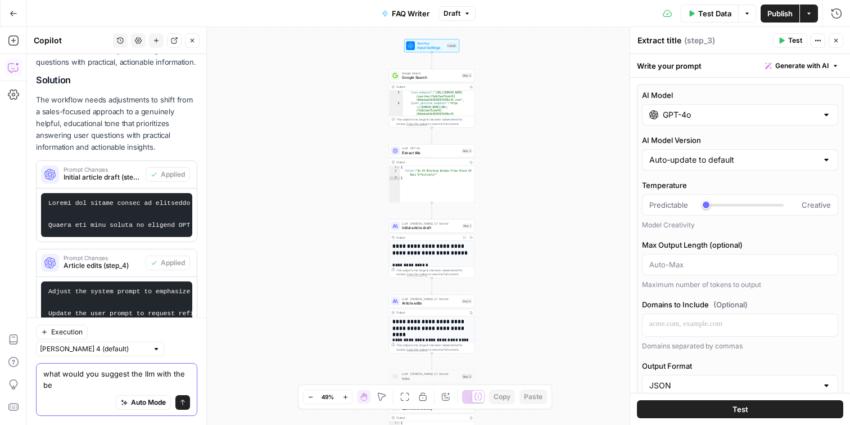
scroll to position [291, 0]
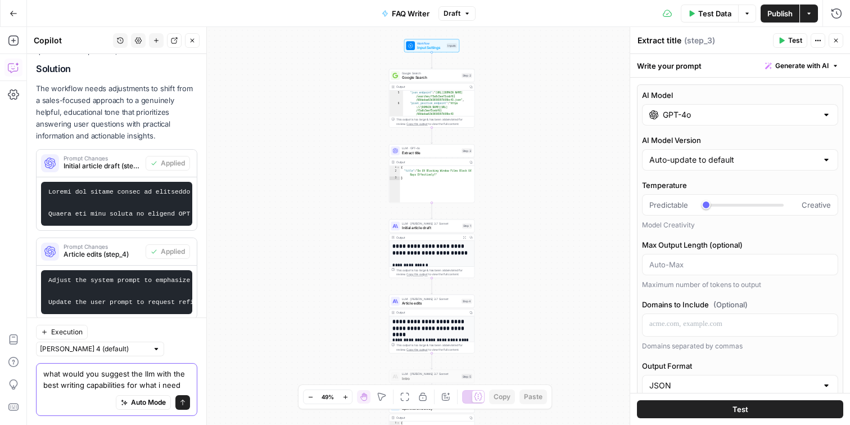
type textarea "what would you suggest the llm with the best writing capabilities for what i ne…"
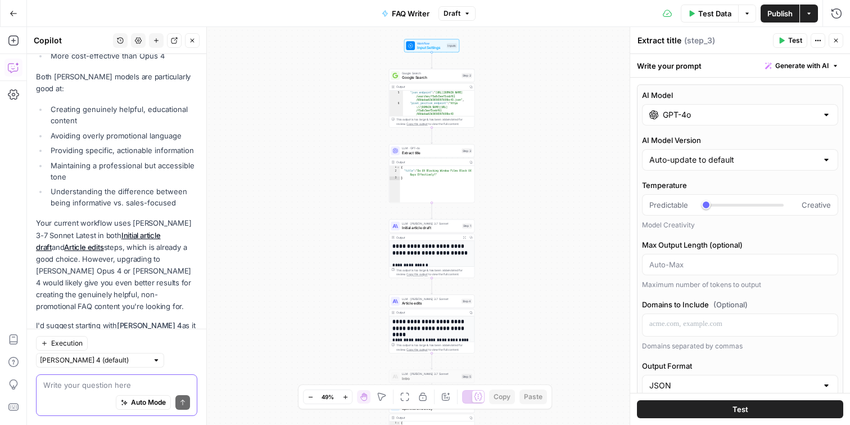
scroll to position [909, 0]
click at [404, 157] on div "LLM · GPT-4o Extract title Step 3 Output Copy 1 2 3 { "title" : "Do UV Blocking…" at bounding box center [431, 173] width 85 height 58
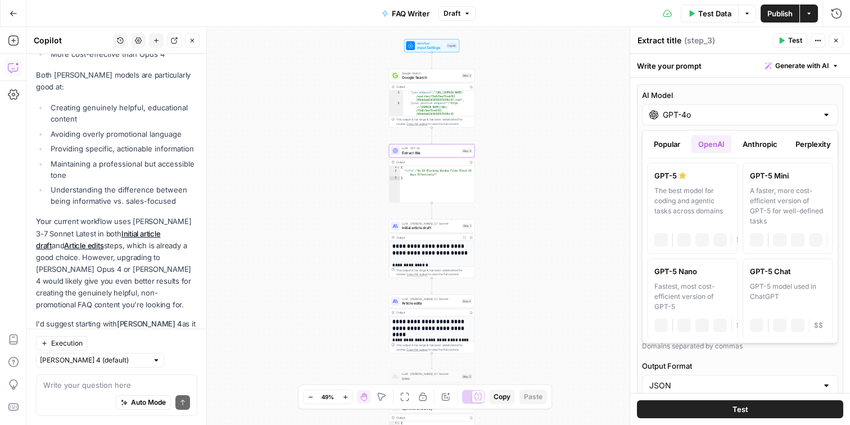
click at [698, 111] on input "GPT-4o" at bounding box center [740, 114] width 155 height 11
click at [750, 147] on button "Anthropic" at bounding box center [760, 144] width 48 height 18
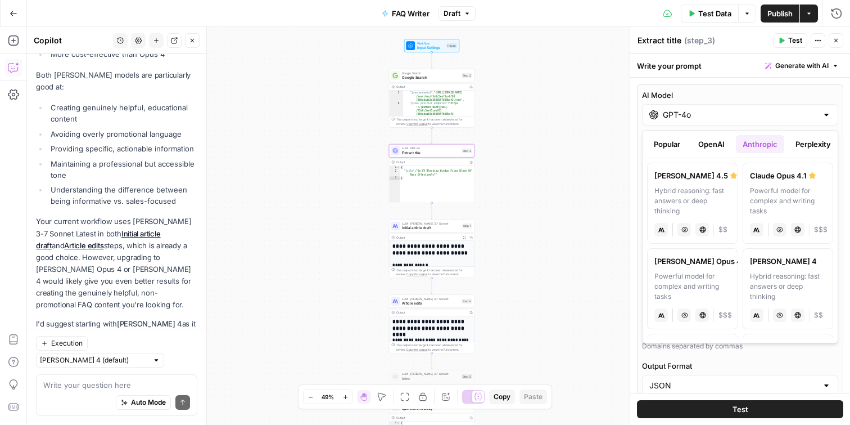
click at [700, 206] on div "Hybrid reasoning: fast answers or deep thinking" at bounding box center [693, 201] width 76 height 30
type input "[PERSON_NAME] 4.5"
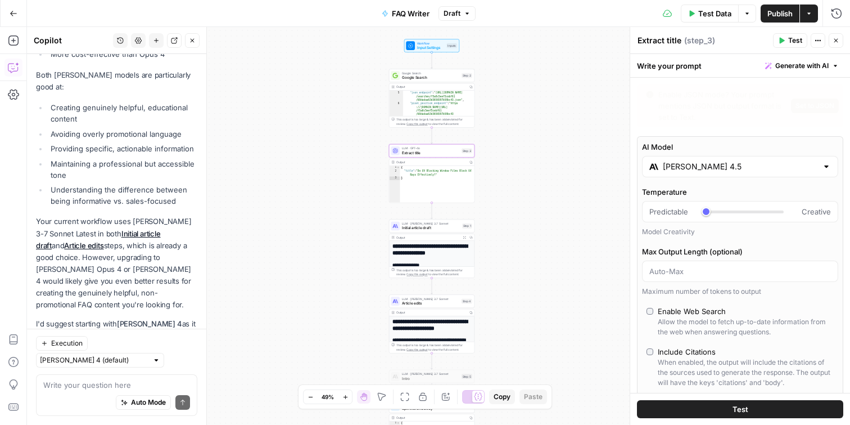
scroll to position [927, 0]
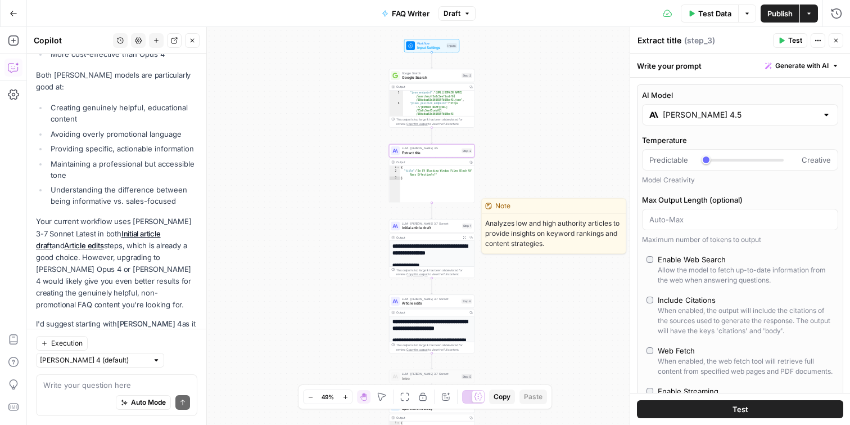
click at [420, 228] on span "Initial article draft" at bounding box center [431, 228] width 58 height 6
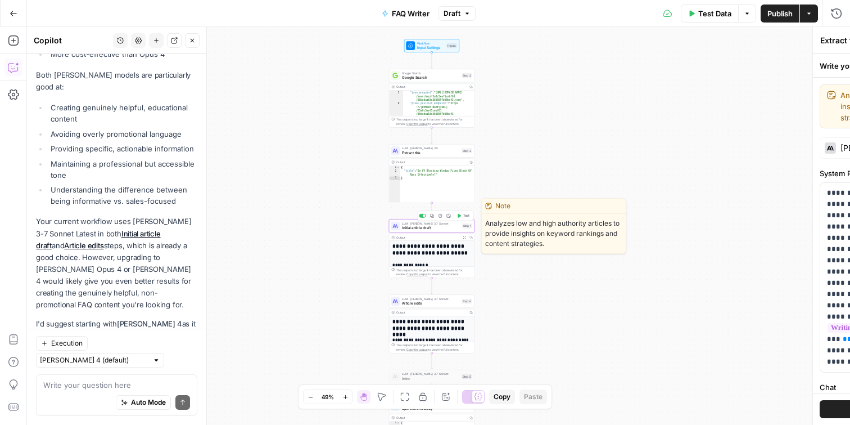
type textarea "Initial article draft"
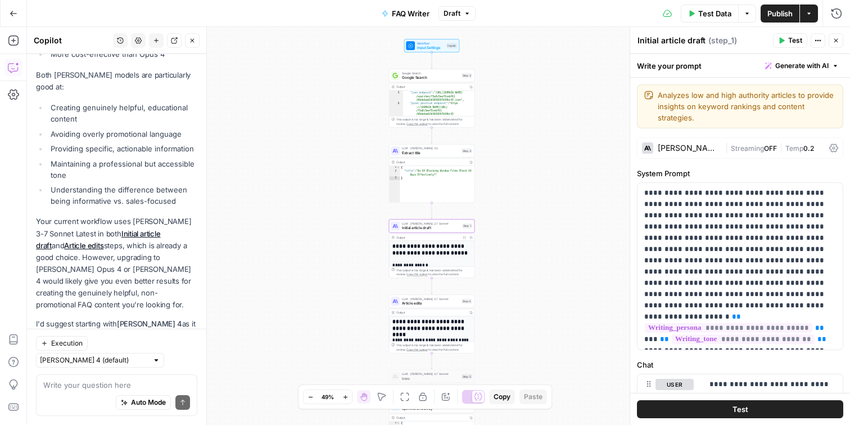
click at [693, 148] on div "[PERSON_NAME] 3.7 Sonnet" at bounding box center [689, 148] width 63 height 8
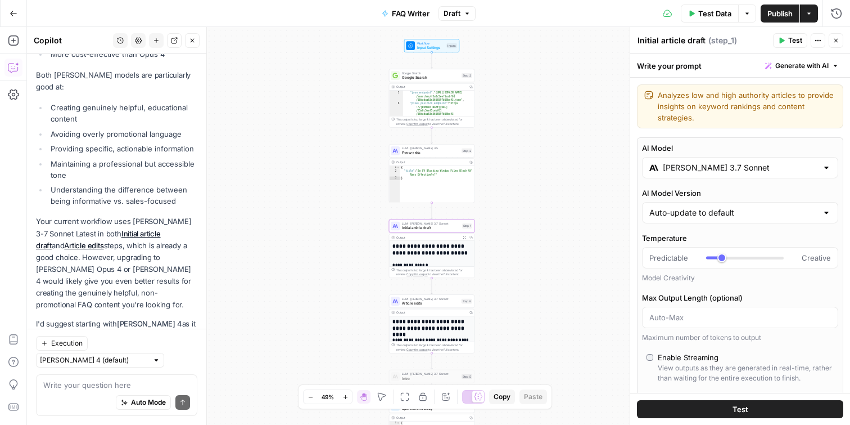
click at [697, 169] on input "[PERSON_NAME] 3.7 Sonnet" at bounding box center [740, 167] width 155 height 11
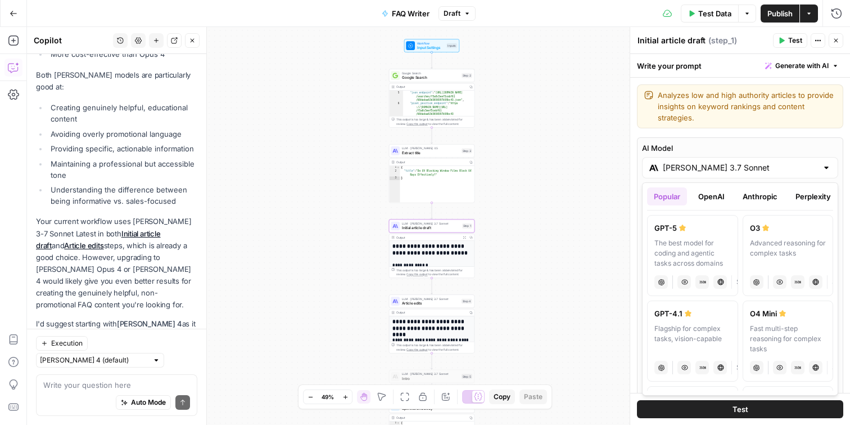
scroll to position [1, 0]
click at [717, 202] on button "OpenAI" at bounding box center [712, 196] width 40 height 18
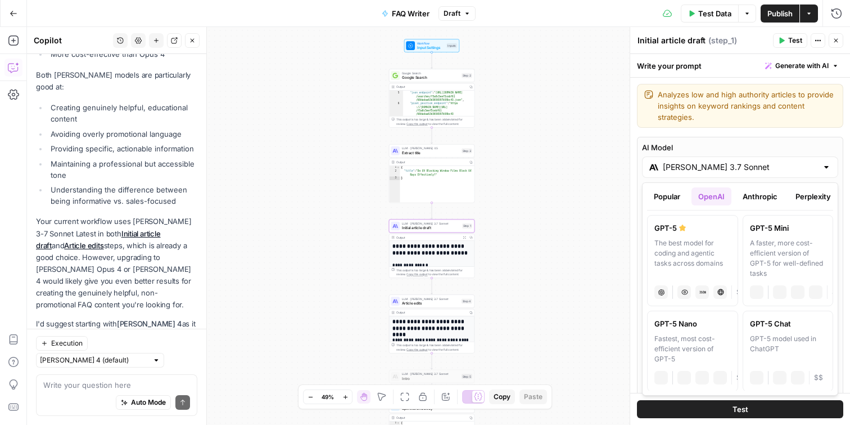
click at [768, 192] on button "Anthropic" at bounding box center [760, 196] width 48 height 18
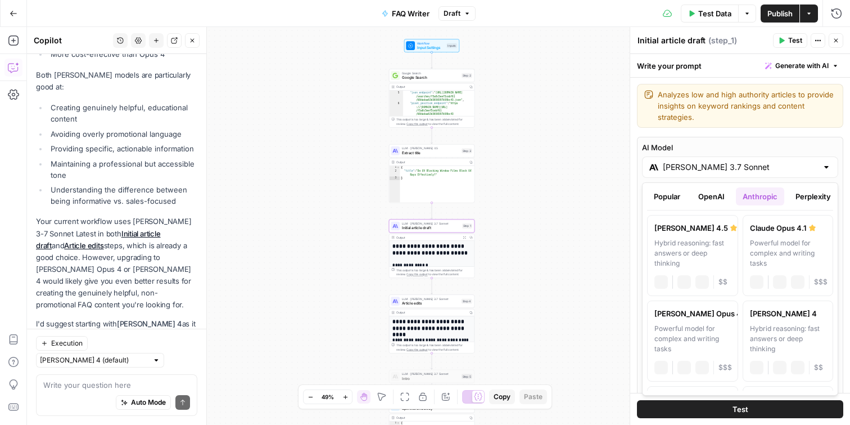
click at [694, 246] on div "Hybrid reasoning: fast answers or deep thinking" at bounding box center [693, 253] width 76 height 30
type input "[PERSON_NAME] 4.5"
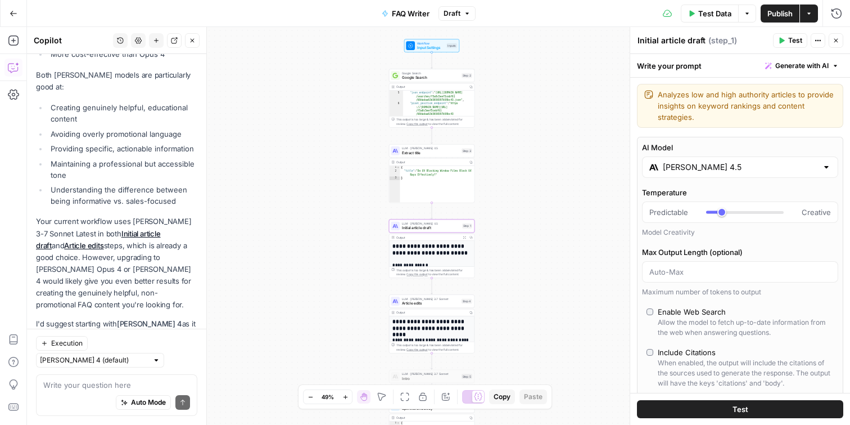
click at [323, 191] on div "Workflow Input Settings Inputs Google Search Google Search Step 2 Output Copy 4…" at bounding box center [438, 226] width 823 height 398
click at [427, 303] on span "Article edits" at bounding box center [430, 303] width 57 height 6
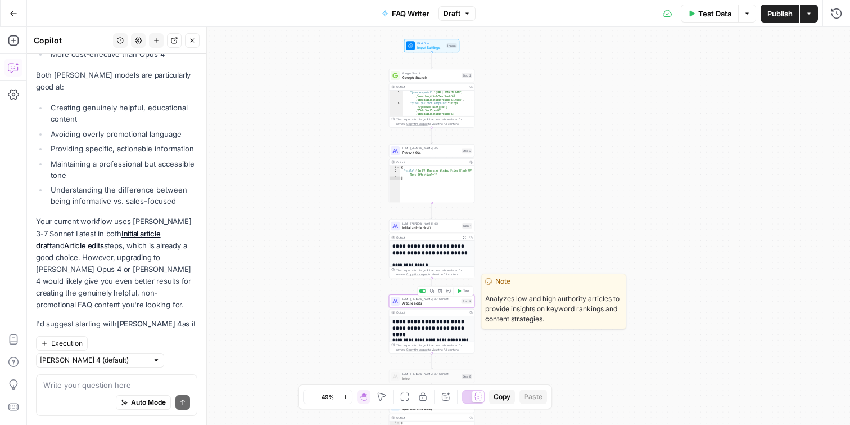
type textarea "Article edits"
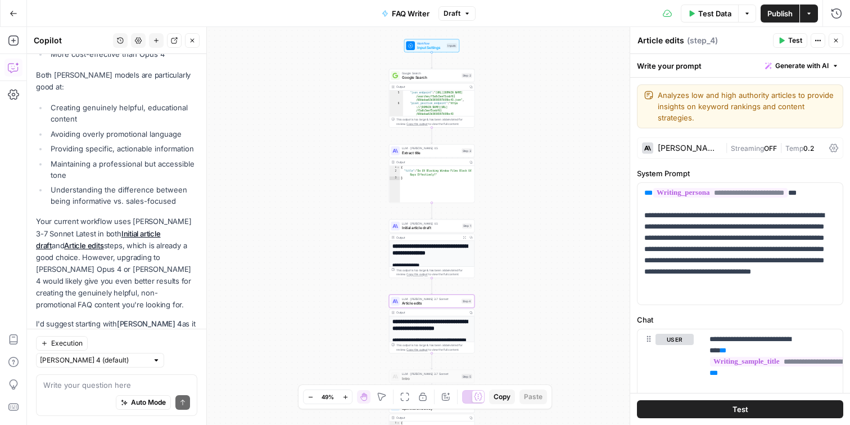
click at [688, 155] on div "[PERSON_NAME] 3.7 Sonnet | Streaming OFF | Temp 0.2" at bounding box center [740, 147] width 206 height 21
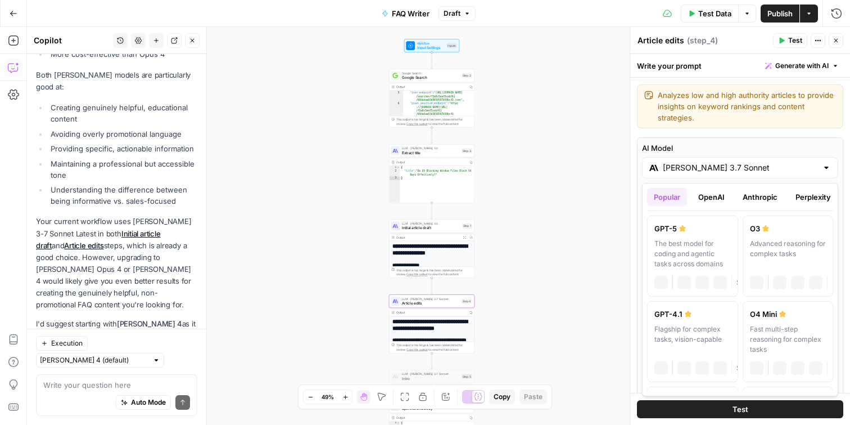
click at [728, 162] on input "[PERSON_NAME] 3.7 Sonnet" at bounding box center [740, 167] width 155 height 11
drag, startPoint x: 751, startPoint y: 193, endPoint x: 760, endPoint y: 202, distance: 11.9
click at [752, 193] on button "Anthropic" at bounding box center [760, 197] width 48 height 18
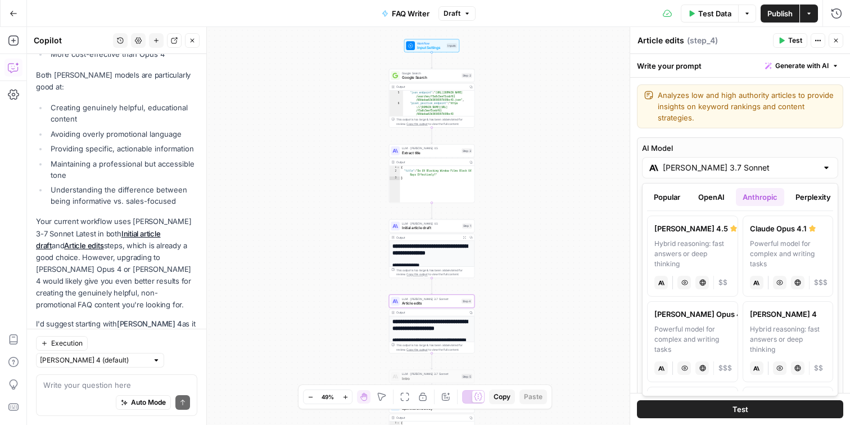
drag, startPoint x: 690, startPoint y: 228, endPoint x: 665, endPoint y: 217, distance: 27.2
click at [689, 228] on div "[PERSON_NAME] 4.5" at bounding box center [693, 228] width 76 height 11
type input "[PERSON_NAME] 4.5"
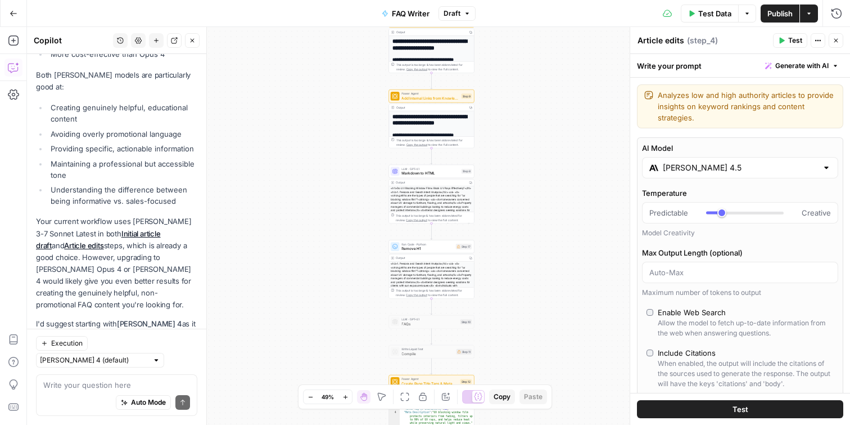
click at [403, 171] on span "Markdown to HTML" at bounding box center [430, 173] width 57 height 6
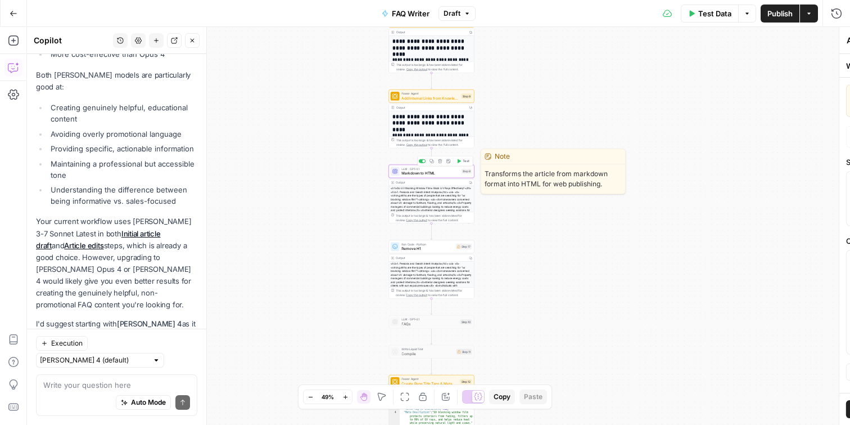
type textarea "Markdown to HTML"
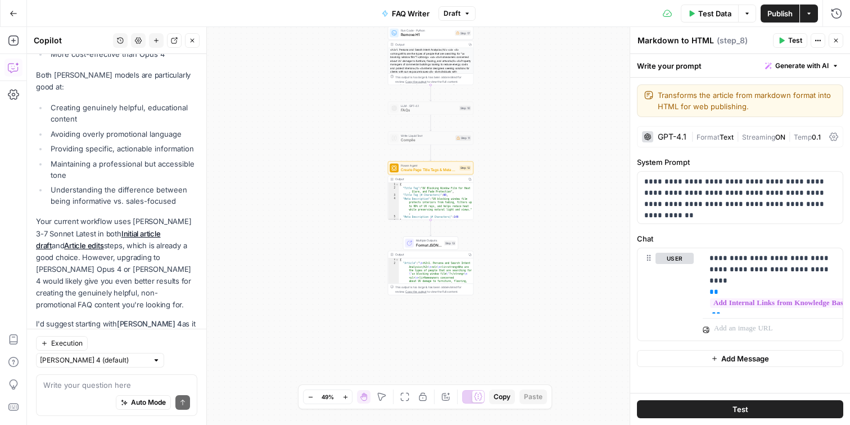
click at [771, 11] on span "Publish" at bounding box center [780, 13] width 25 height 11
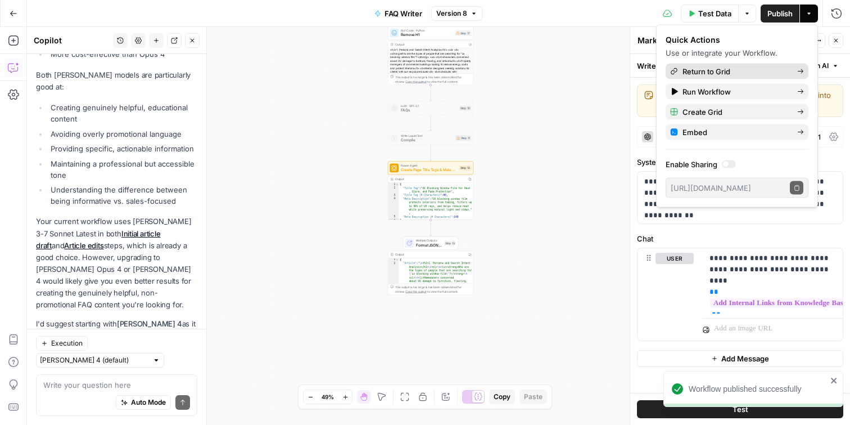
click at [713, 73] on span "Return to Grid" at bounding box center [736, 71] width 106 height 11
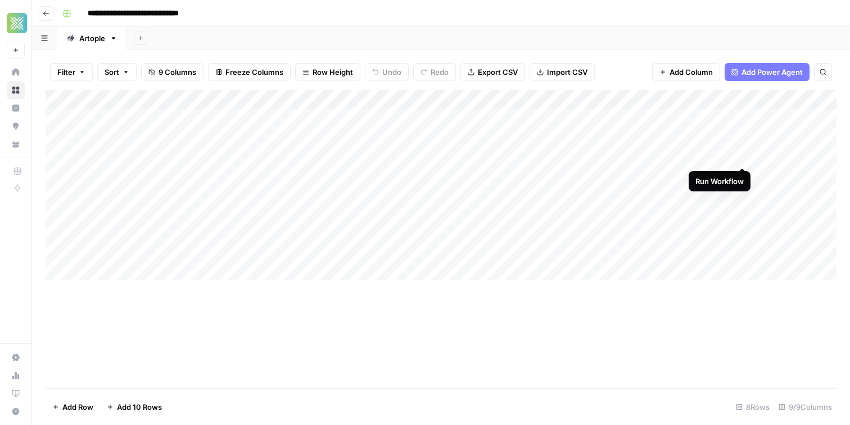
click at [745, 155] on div "Add Column" at bounding box center [441, 185] width 791 height 190
click at [741, 154] on div "Add Column" at bounding box center [441, 185] width 791 height 190
drag, startPoint x: 299, startPoint y: 157, endPoint x: 319, endPoint y: 157, distance: 20.8
click at [299, 157] on div "Add Column" at bounding box center [441, 185] width 791 height 190
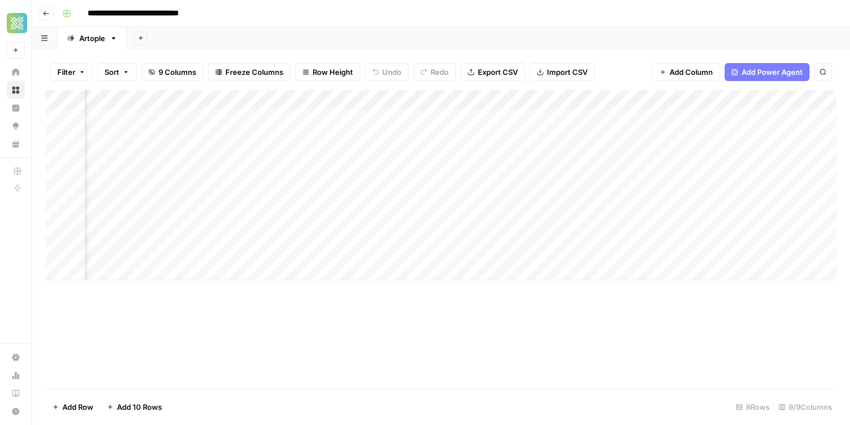
click at [394, 157] on div "Add Column" at bounding box center [441, 185] width 791 height 190
click at [432, 102] on div "Add Column" at bounding box center [441, 185] width 791 height 190
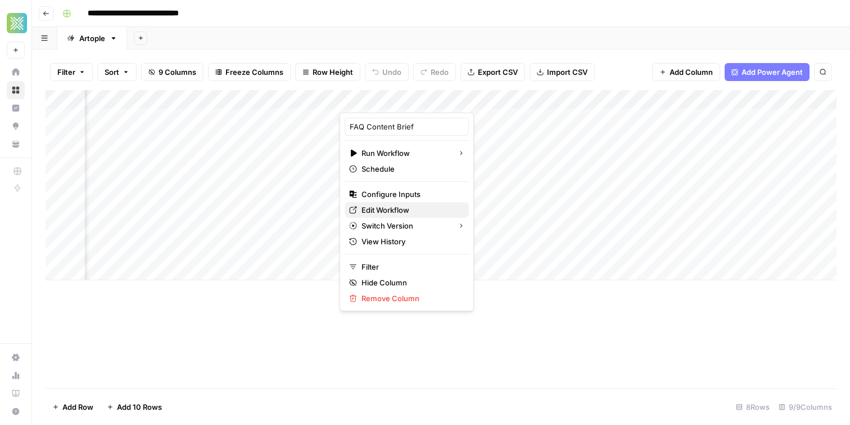
click at [397, 211] on span "Edit Workflow" at bounding box center [411, 209] width 98 height 11
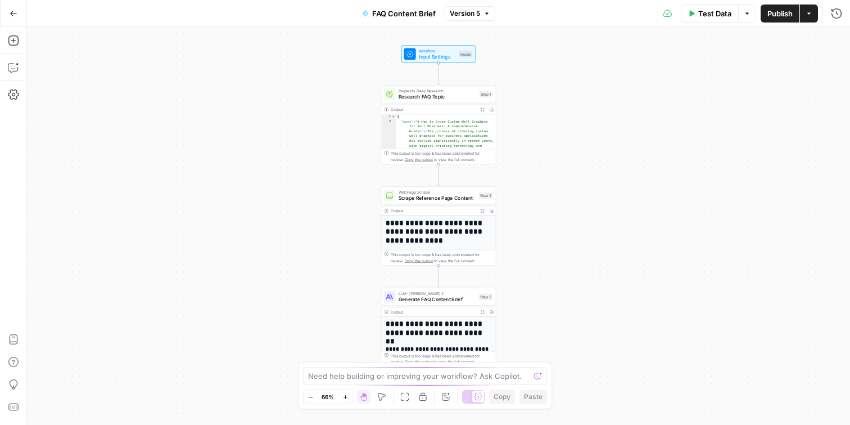
click at [425, 89] on span "Perplexity Deep Research" at bounding box center [438, 91] width 78 height 6
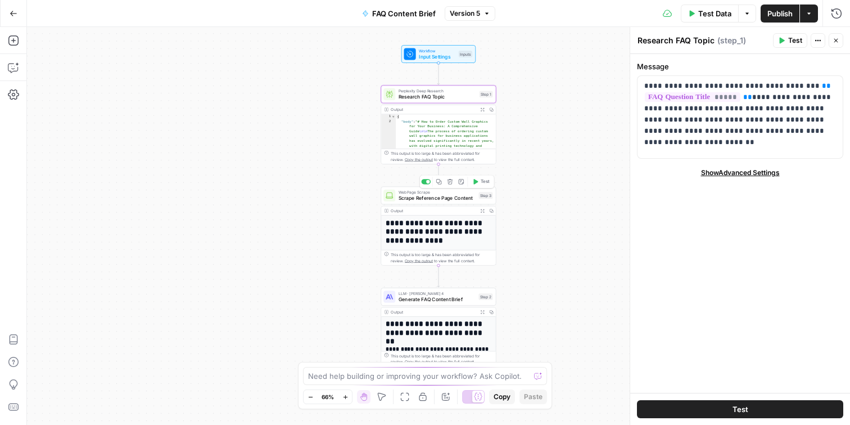
click at [415, 201] on span "Scrape Reference Page Content" at bounding box center [438, 197] width 78 height 7
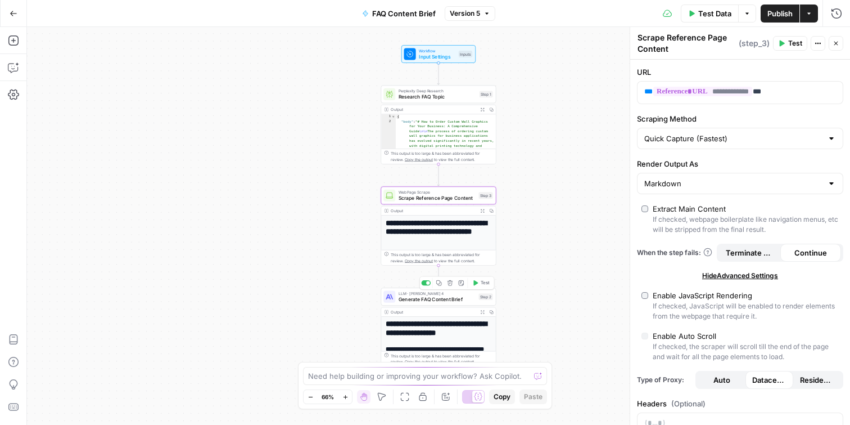
drag, startPoint x: 429, startPoint y: 301, endPoint x: 521, endPoint y: 261, distance: 100.5
click at [429, 301] on span "Generate FAQ Content Brief" at bounding box center [438, 298] width 78 height 7
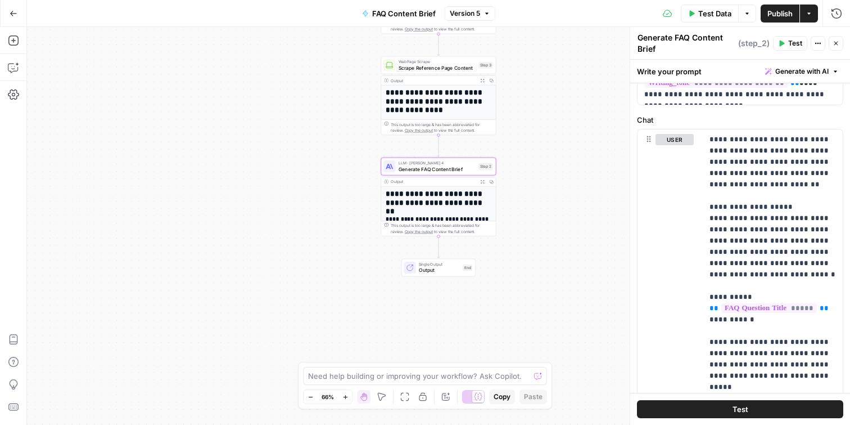
scroll to position [128, 0]
click at [780, 11] on span "Publish" at bounding box center [780, 13] width 25 height 11
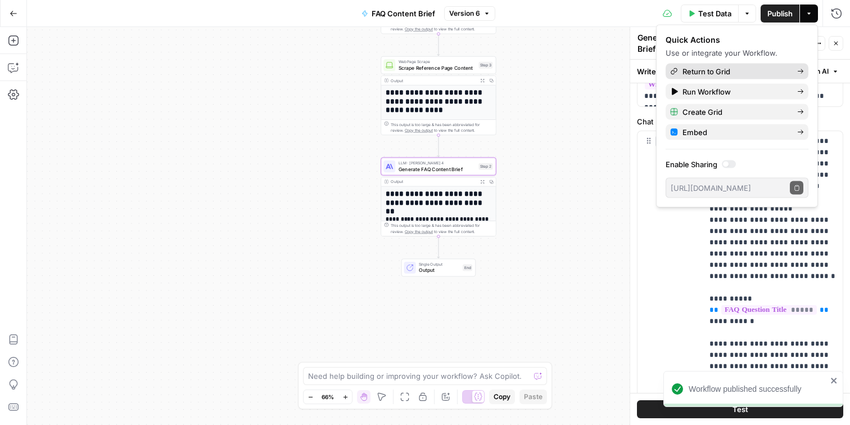
click at [718, 70] on span "Return to Grid" at bounding box center [736, 71] width 106 height 11
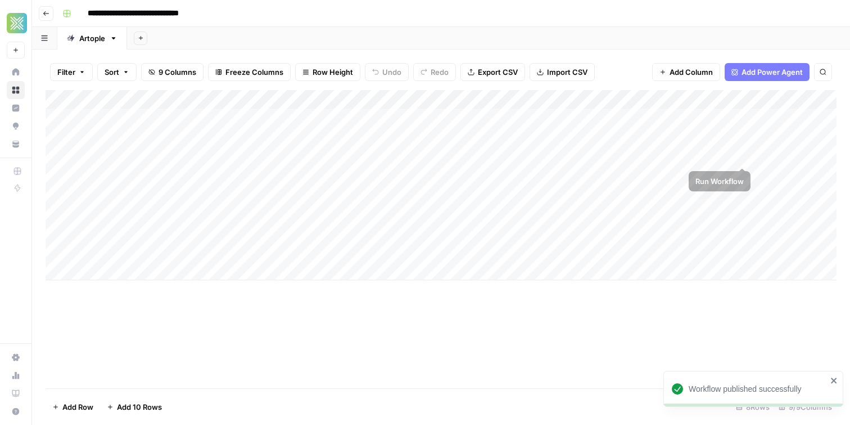
click at [740, 157] on div "Add Column" at bounding box center [441, 185] width 791 height 190
